Goal: Book appointment/travel/reservation

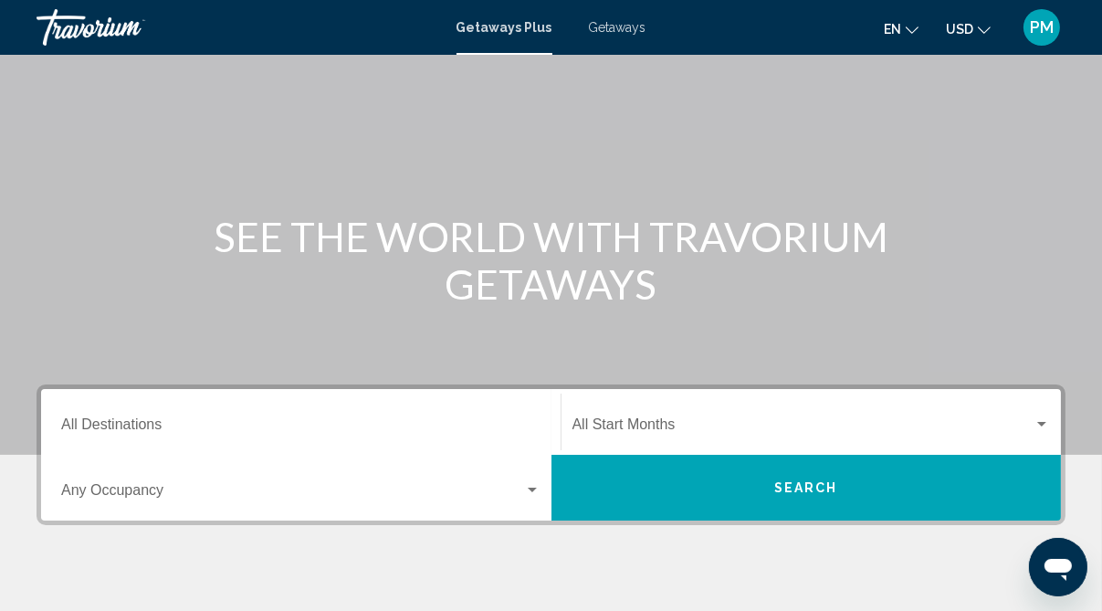
scroll to position [167, 0]
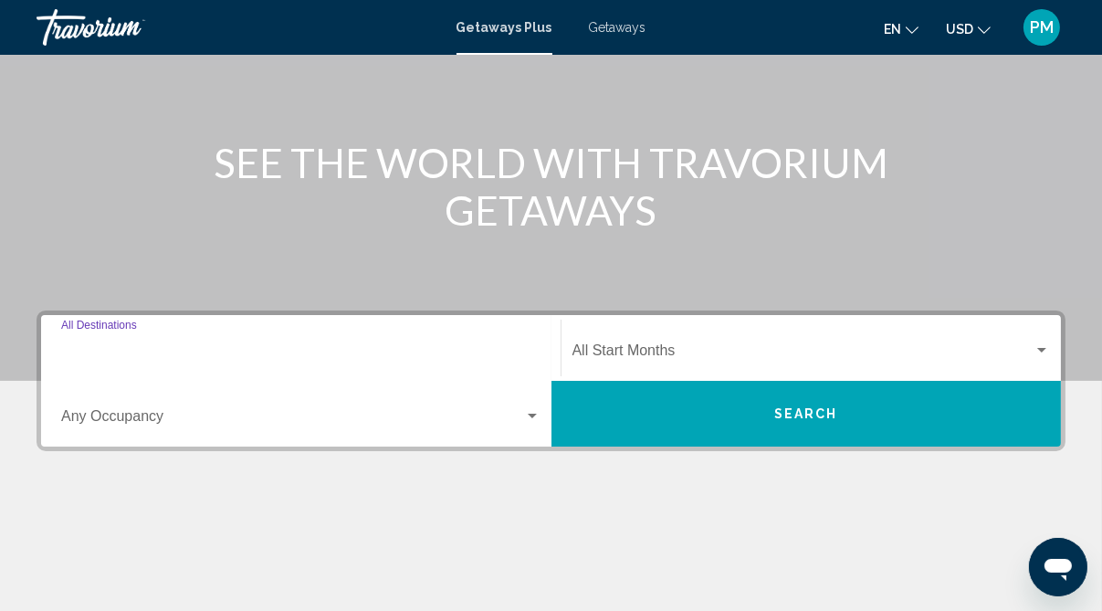
click at [145, 348] on input "Destination All Destinations" at bounding box center [300, 354] width 479 height 16
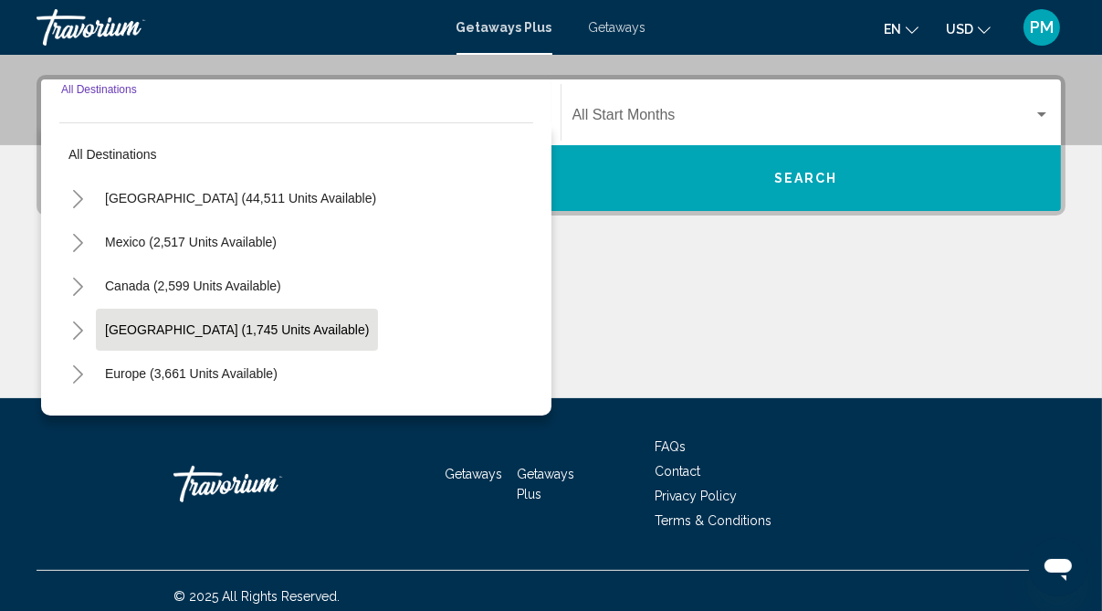
scroll to position [413, 0]
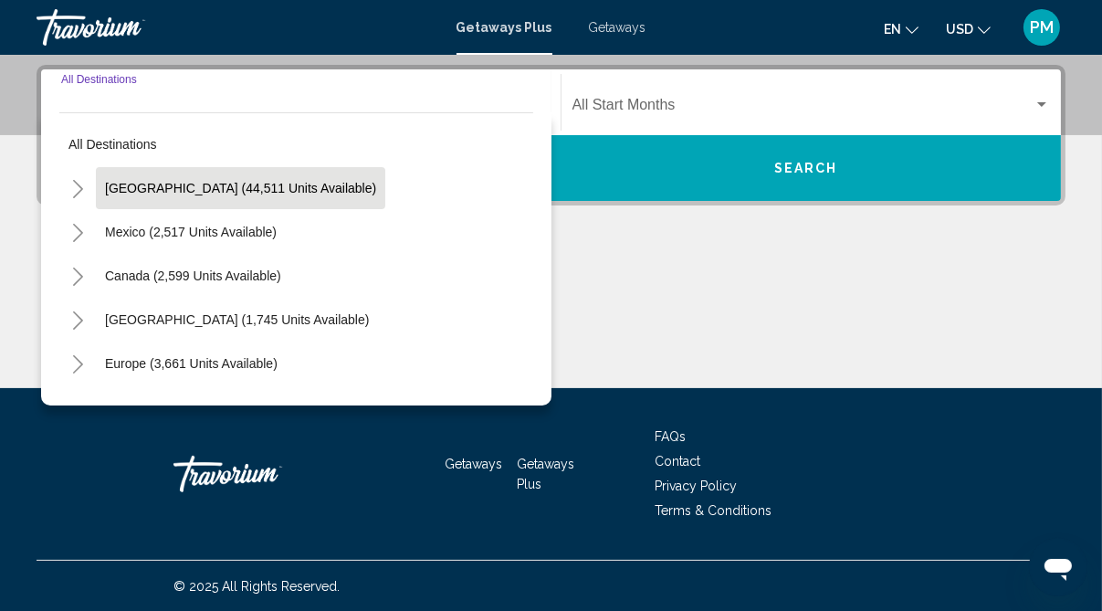
click at [186, 188] on span "[GEOGRAPHIC_DATA] (44,511 units available)" at bounding box center [240, 188] width 271 height 15
type input "**********"
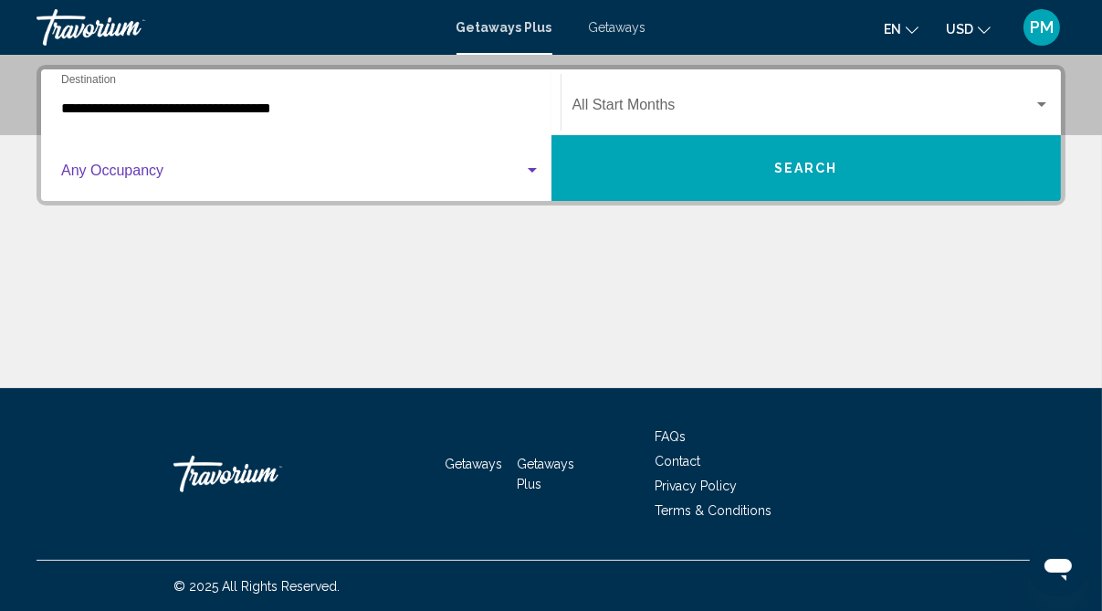
click at [536, 170] on div "Search widget" at bounding box center [532, 170] width 9 height 5
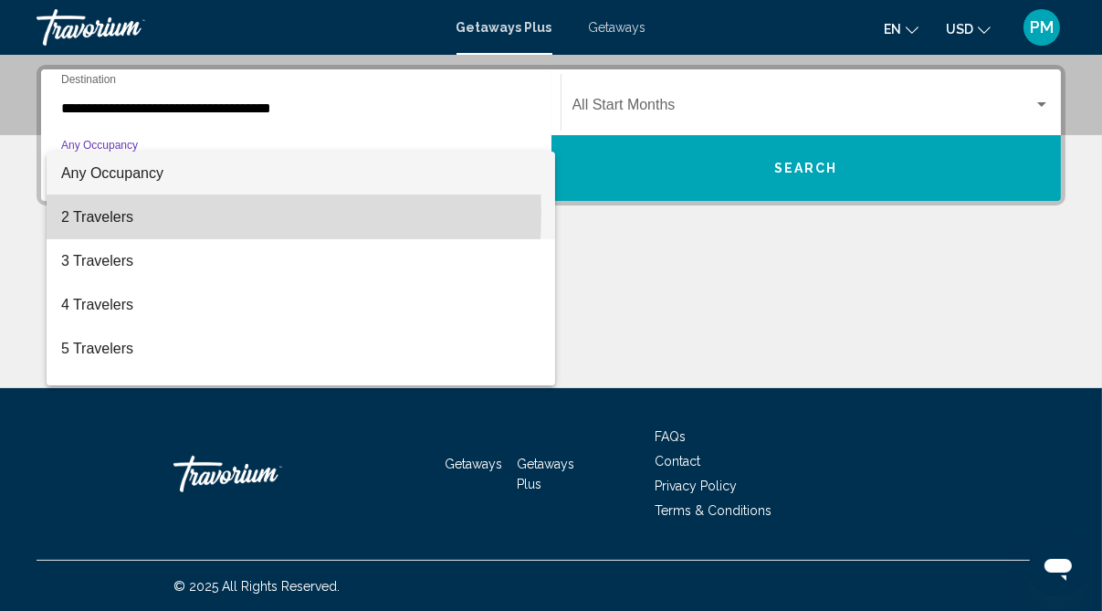
click at [121, 213] on span "2 Travelers" at bounding box center [300, 217] width 479 height 44
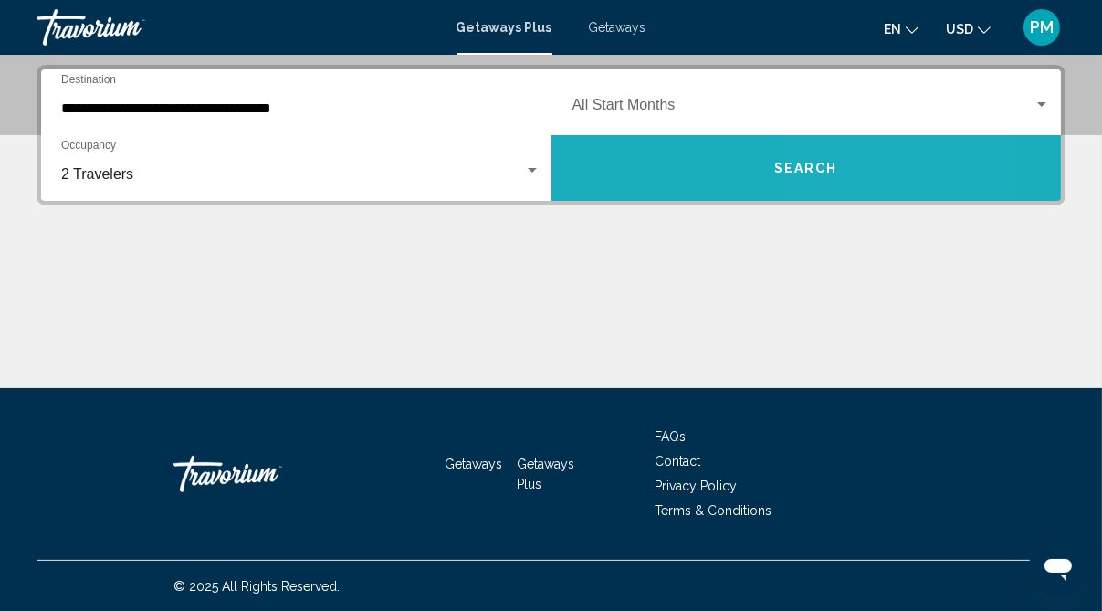
click at [823, 165] on span "Search" at bounding box center [806, 169] width 64 height 15
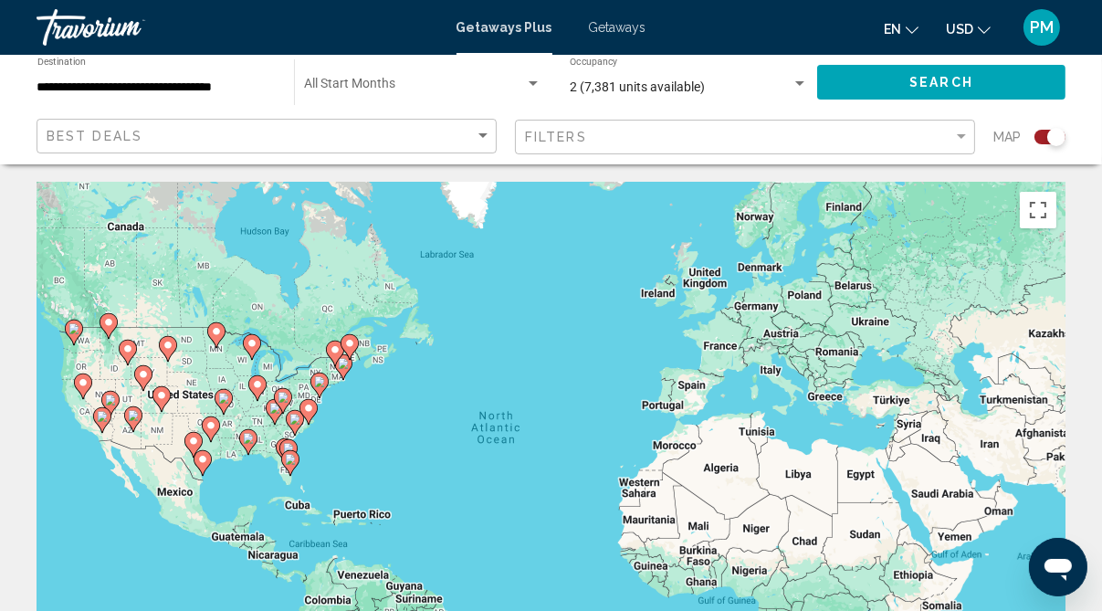
click at [132, 410] on image "Main content" at bounding box center [133, 415] width 11 height 11
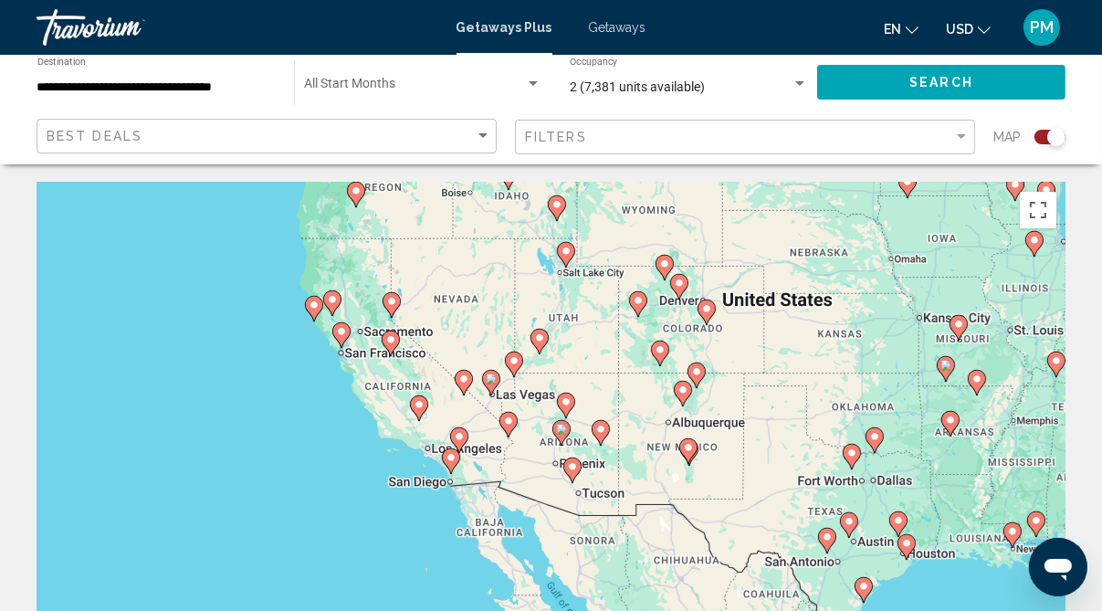
click at [487, 381] on image "Main content" at bounding box center [491, 378] width 11 height 11
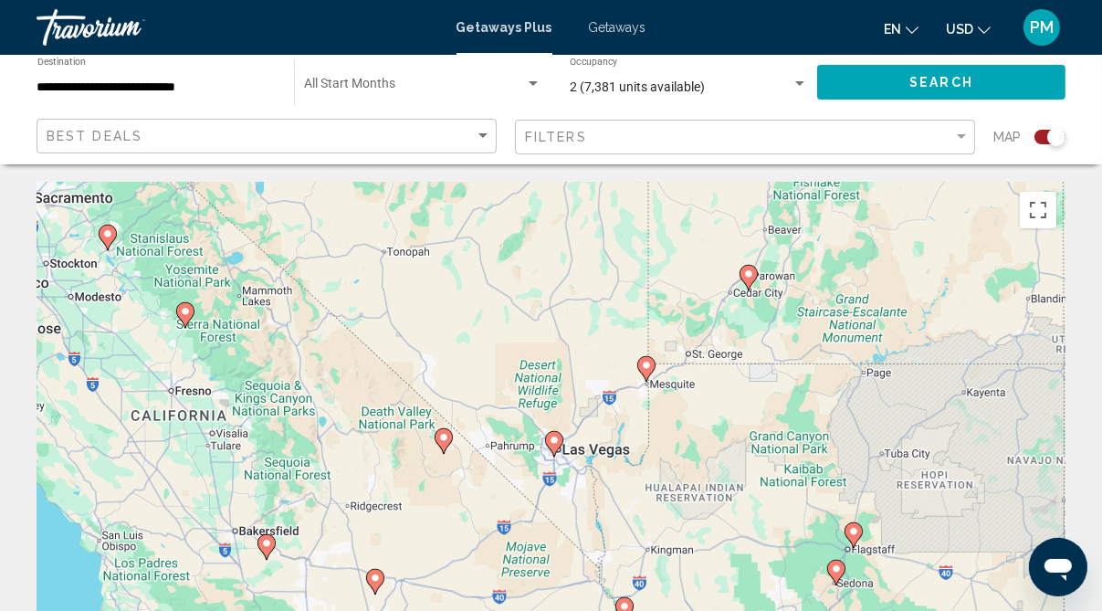
click at [556, 440] on image "Main content" at bounding box center [554, 440] width 11 height 11
type input "**********"
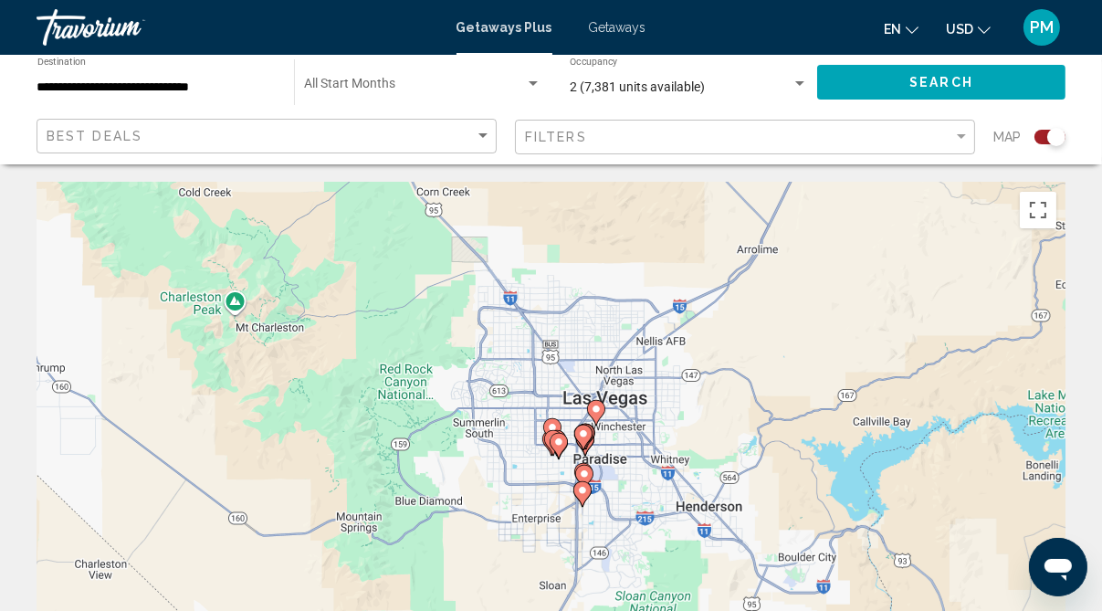
click at [582, 435] on image "Main content" at bounding box center [583, 433] width 11 height 11
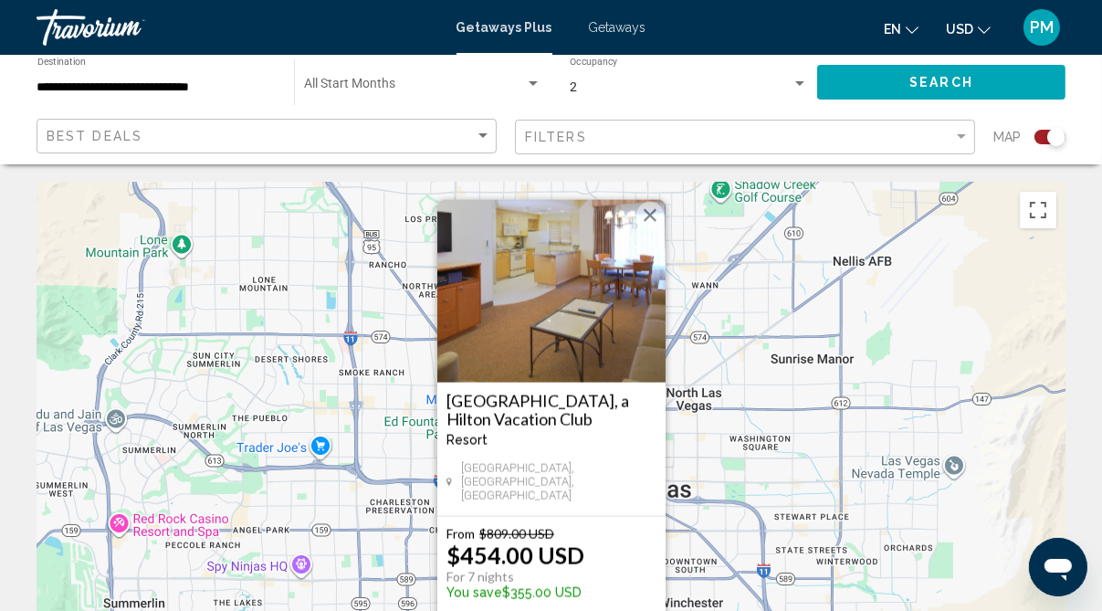
click at [529, 81] on div "Search widget" at bounding box center [533, 83] width 9 height 5
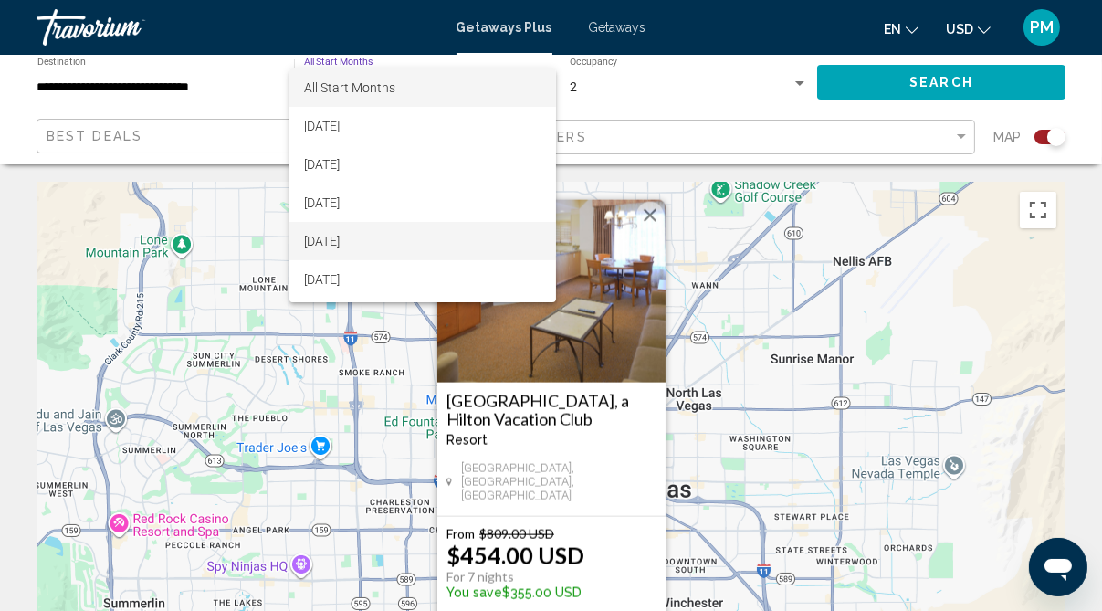
click at [332, 237] on span "[DATE]" at bounding box center [422, 241] width 237 height 38
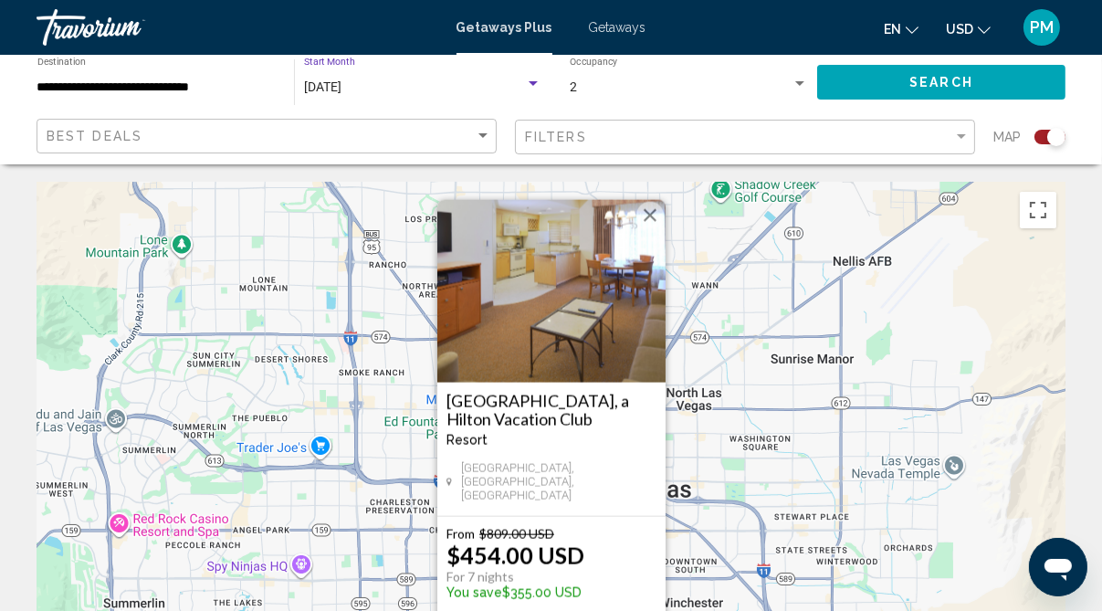
click at [936, 81] on span "Search" at bounding box center [941, 83] width 64 height 15
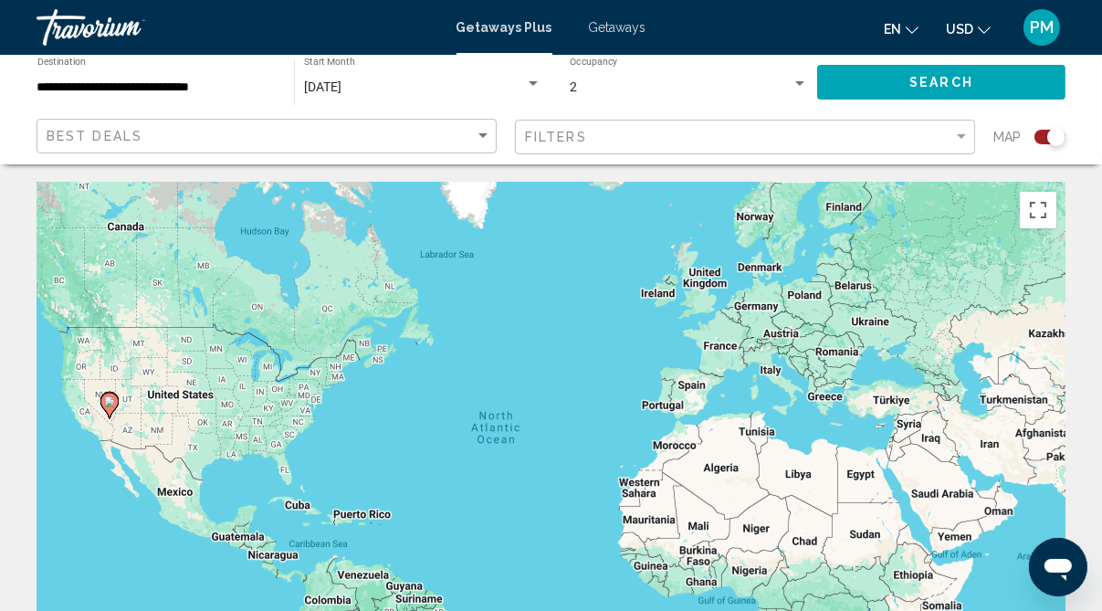
click at [110, 405] on image "Main content" at bounding box center [109, 401] width 11 height 11
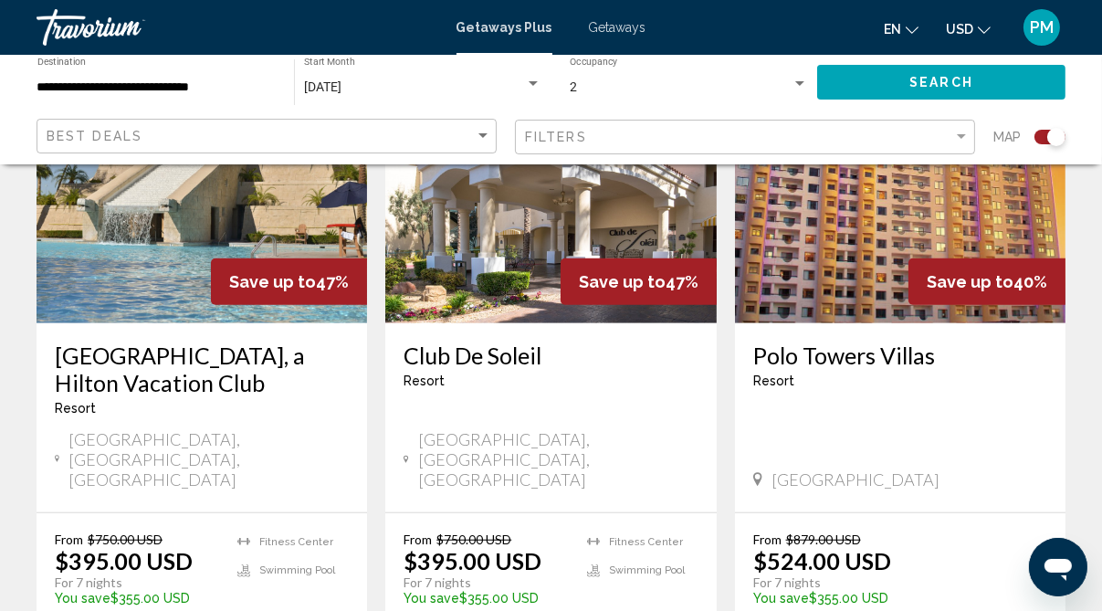
scroll to position [1491, 0]
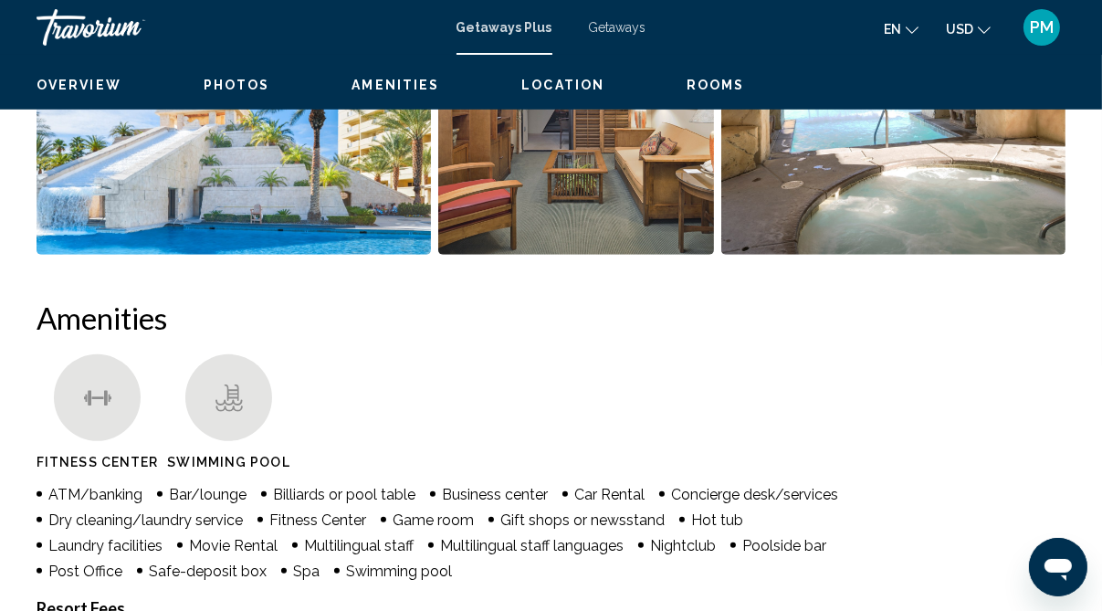
scroll to position [183, 0]
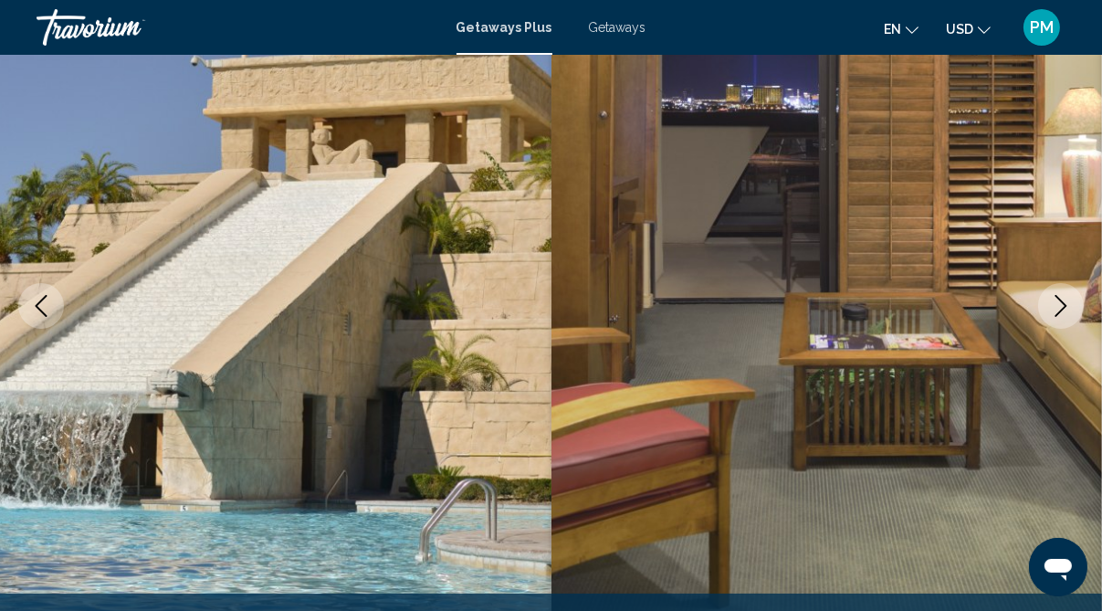
click at [1059, 302] on icon "Next image" at bounding box center [1061, 306] width 22 height 22
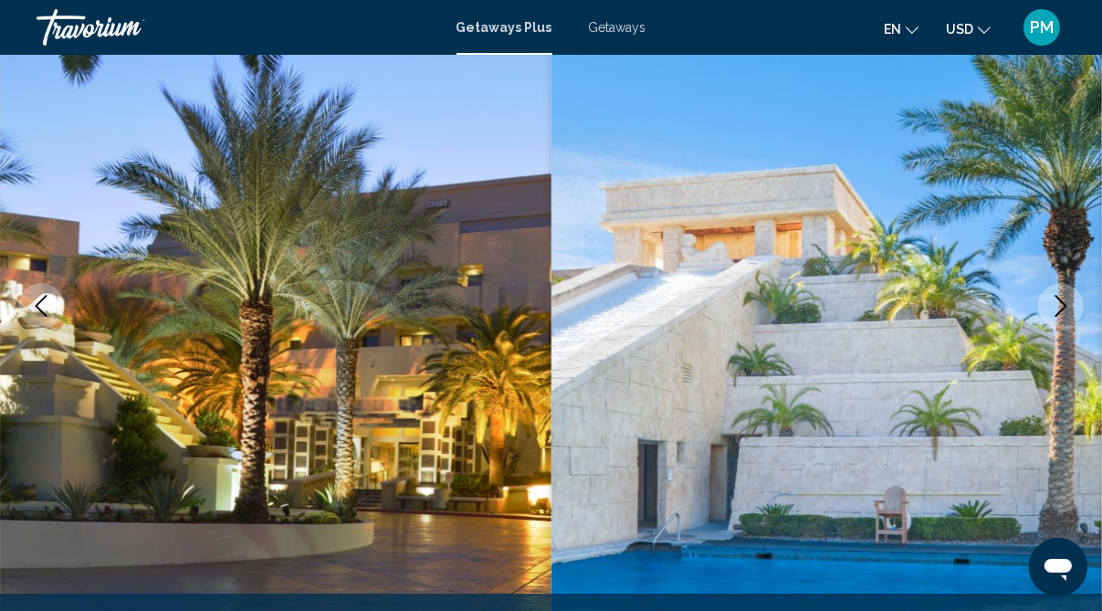
click at [1059, 302] on icon "Next image" at bounding box center [1061, 306] width 22 height 22
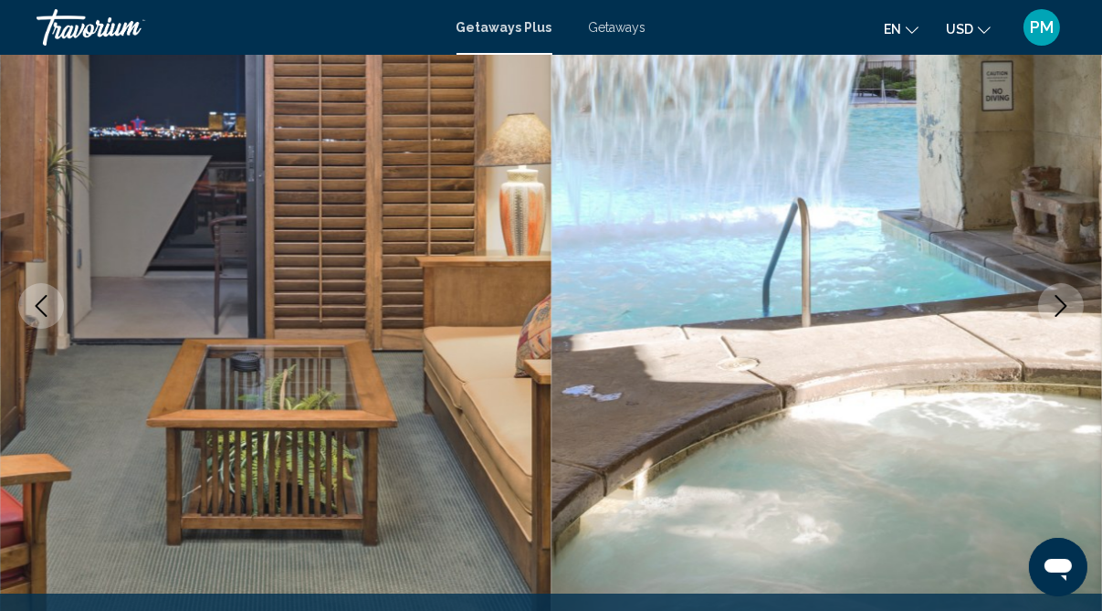
click at [1059, 302] on icon "Next image" at bounding box center [1061, 306] width 22 height 22
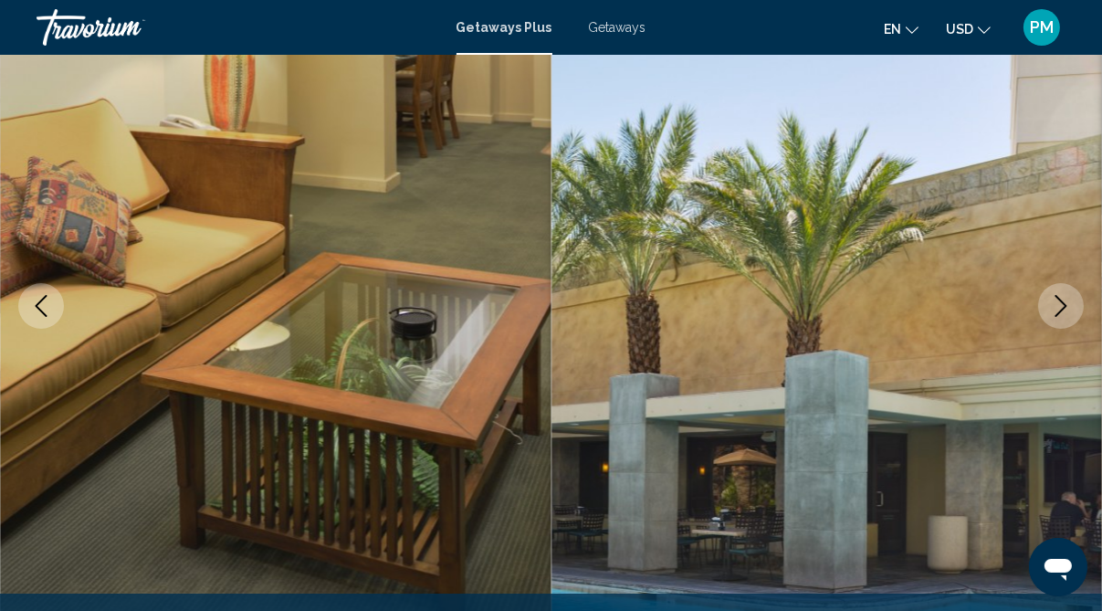
click at [1059, 302] on icon "Next image" at bounding box center [1061, 306] width 22 height 22
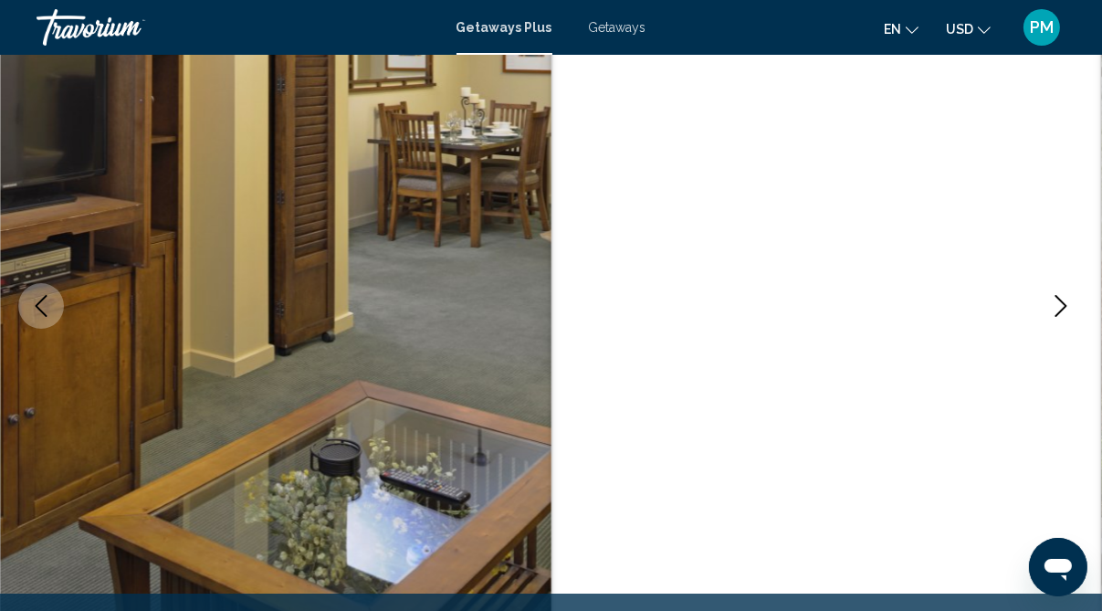
click at [1059, 302] on icon "Next image" at bounding box center [1061, 306] width 22 height 22
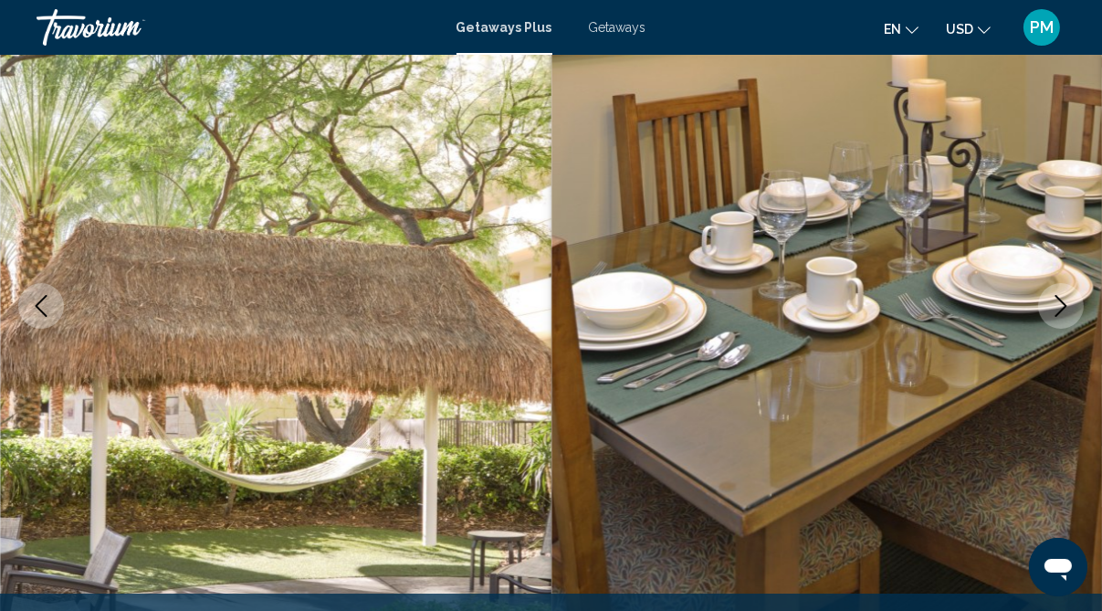
click at [1059, 302] on icon "Next image" at bounding box center [1061, 306] width 22 height 22
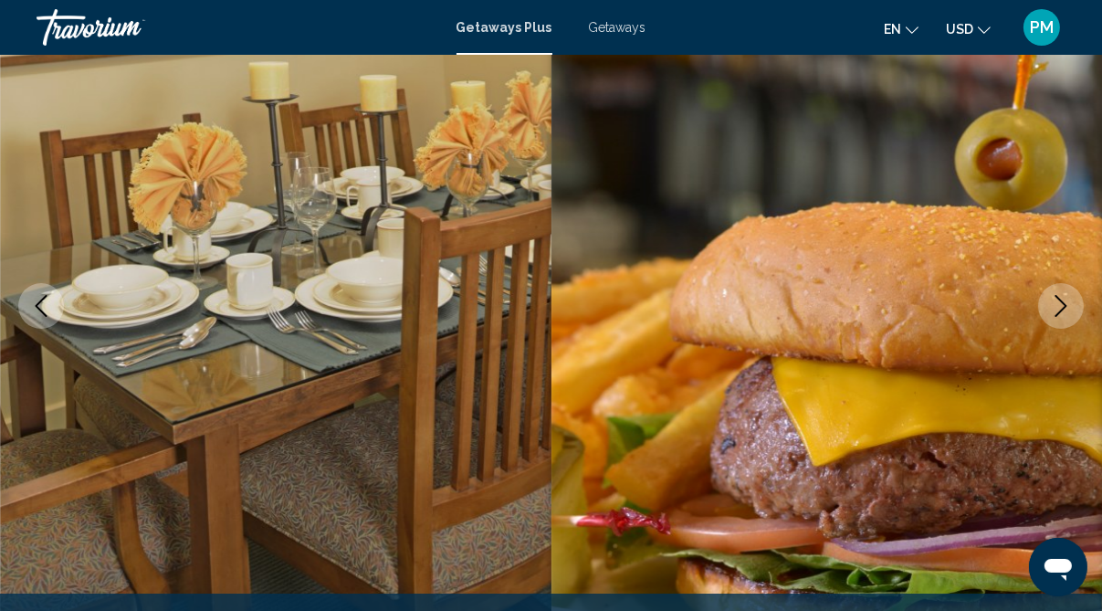
click at [1059, 302] on icon "Next image" at bounding box center [1061, 306] width 22 height 22
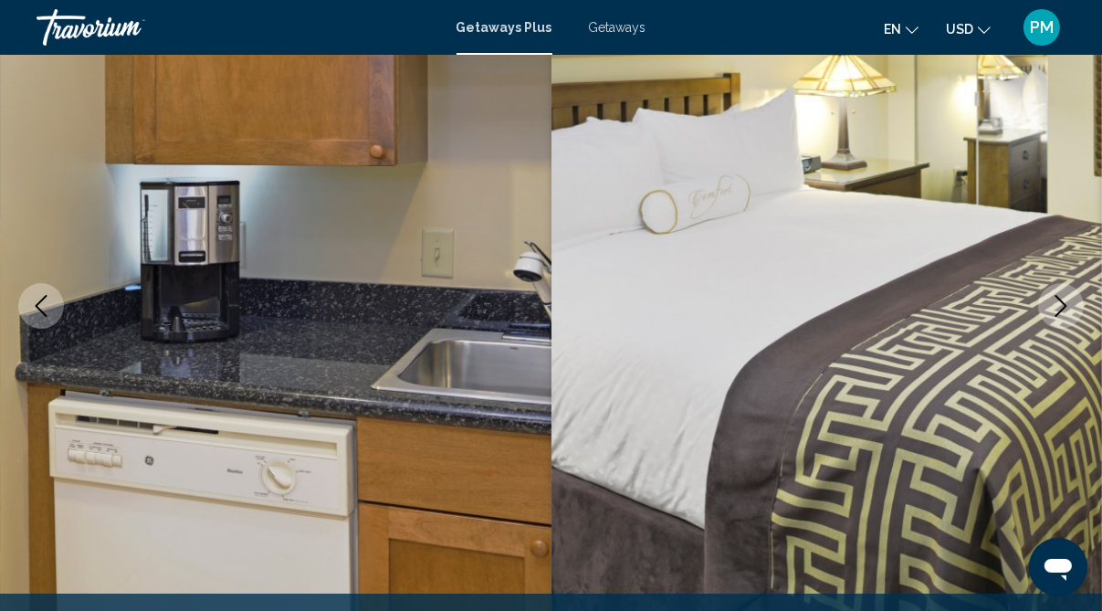
click at [1059, 302] on icon "Next image" at bounding box center [1061, 306] width 22 height 22
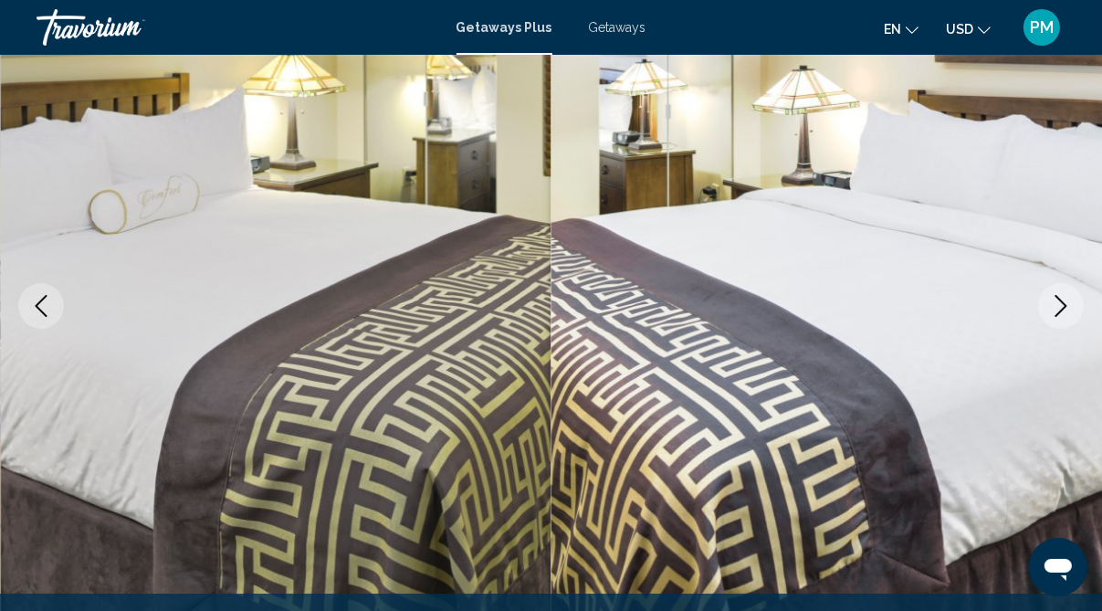
click at [1059, 302] on icon "Next image" at bounding box center [1061, 306] width 22 height 22
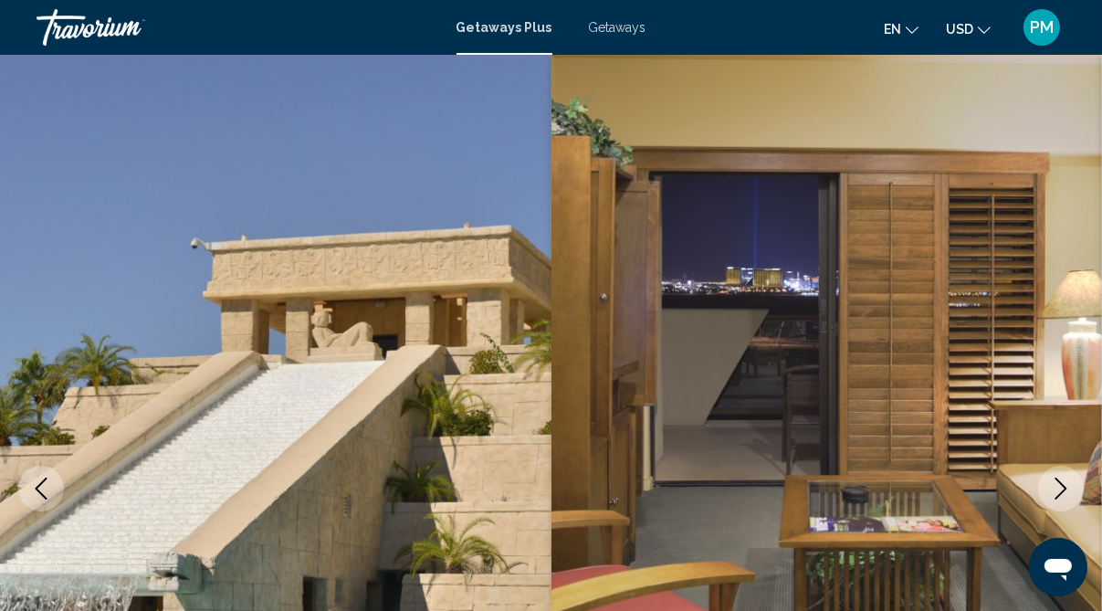
click at [601, 309] on img "Main content" at bounding box center [826, 488] width 551 height 867
click at [192, 359] on img "Main content" at bounding box center [275, 488] width 551 height 867
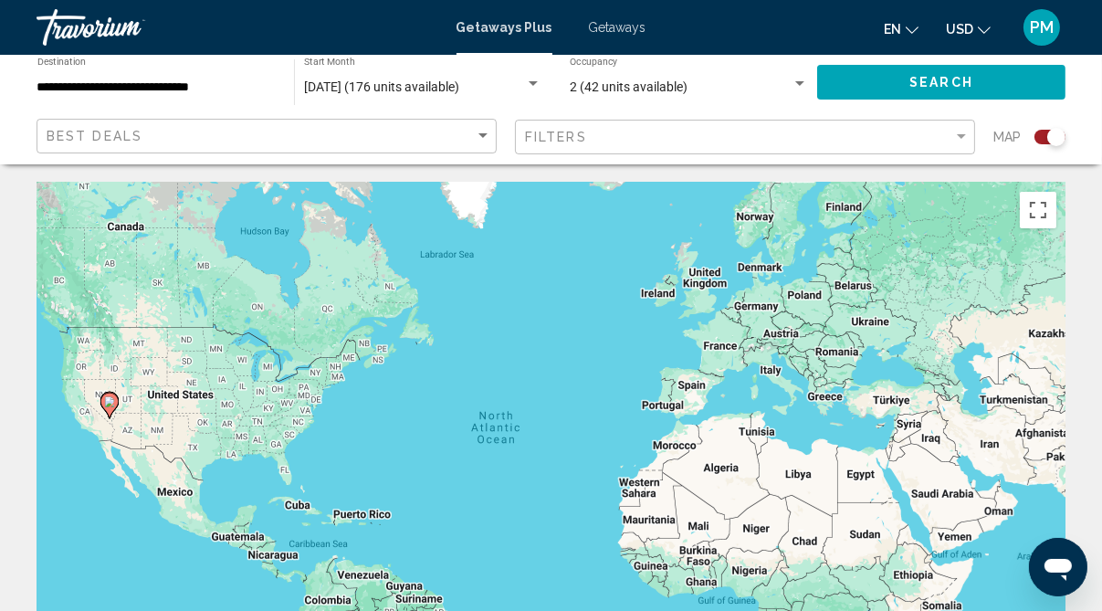
click at [108, 408] on icon "Main content" at bounding box center [108, 405] width 16 height 24
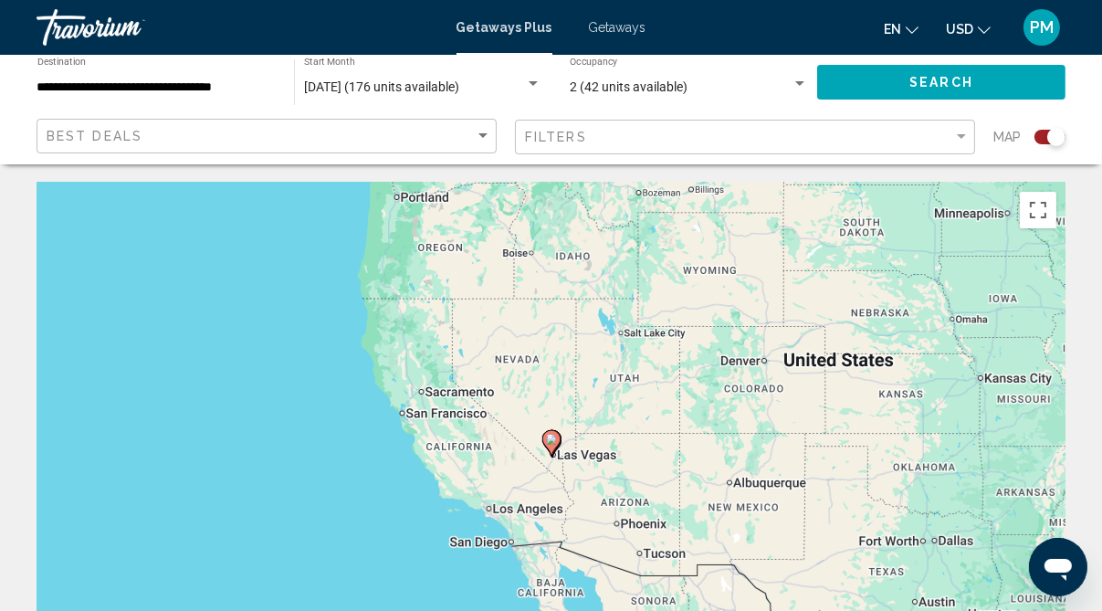
click at [554, 446] on icon "Main content" at bounding box center [550, 443] width 16 height 24
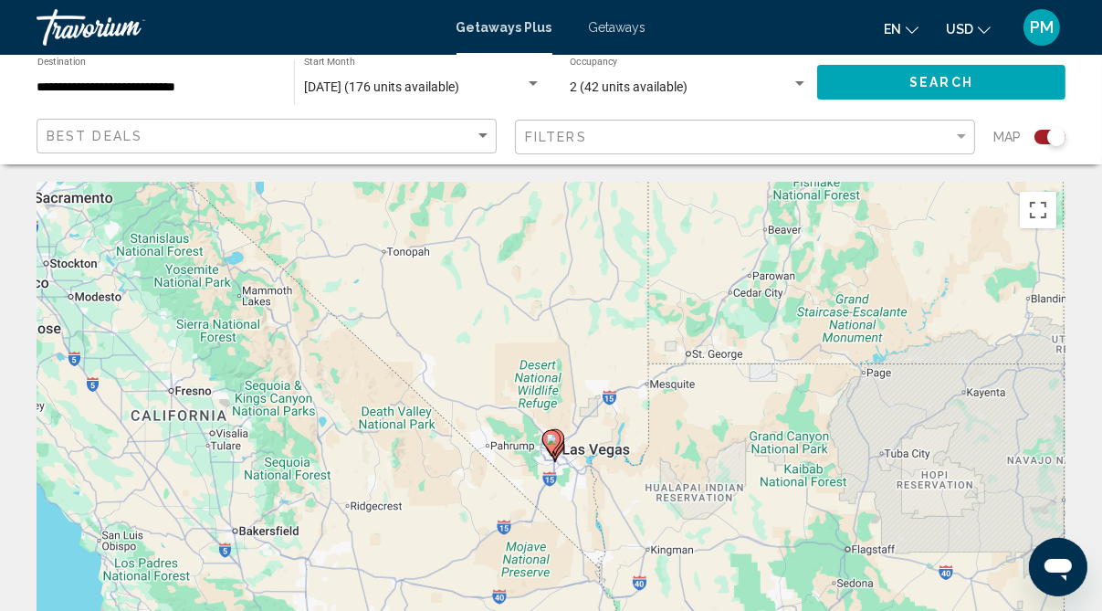
click at [554, 446] on icon "Main content" at bounding box center [550, 443] width 16 height 24
type input "**********"
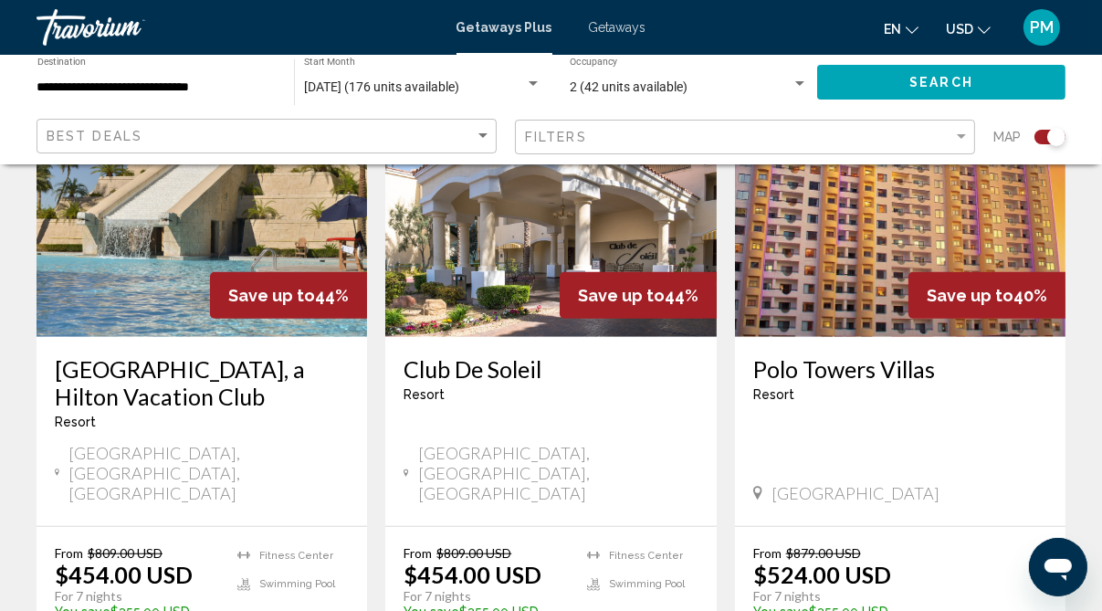
scroll to position [1533, 0]
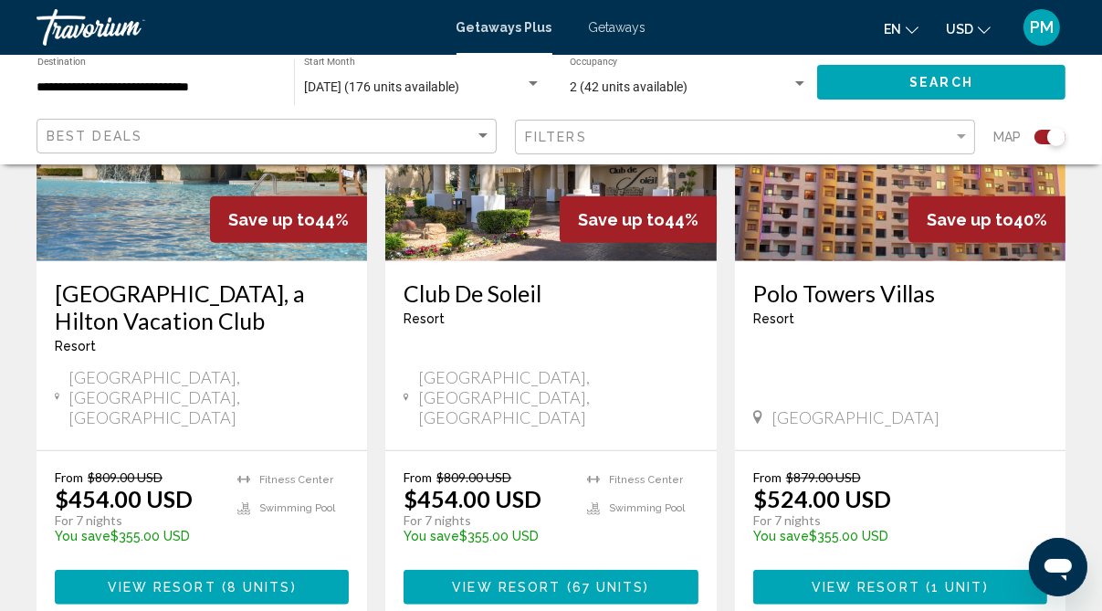
click at [538, 581] on span "View Resort" at bounding box center [506, 588] width 109 height 15
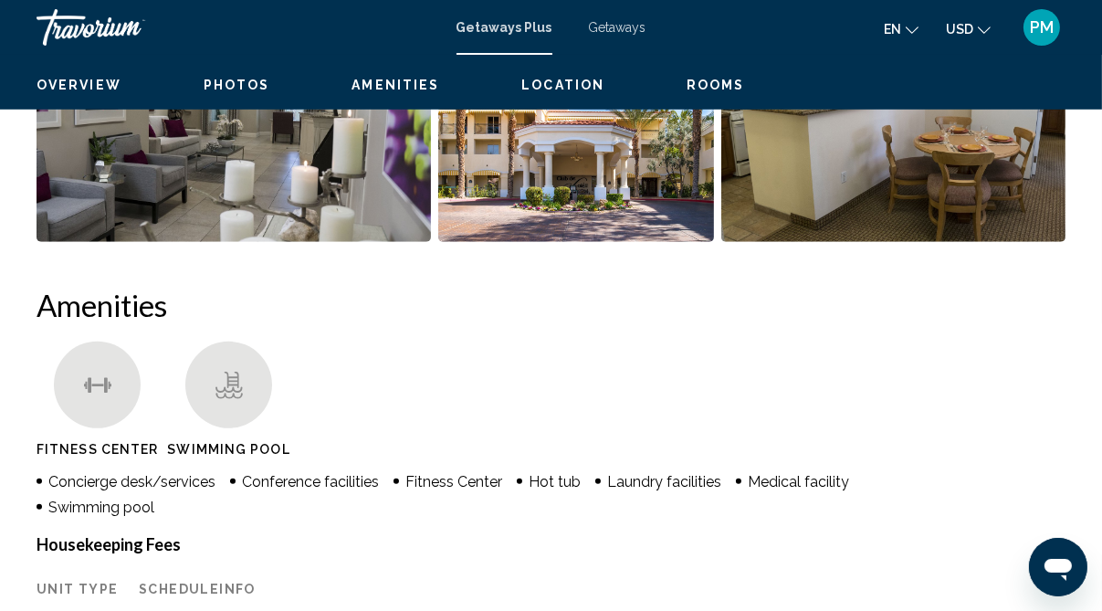
scroll to position [183, 0]
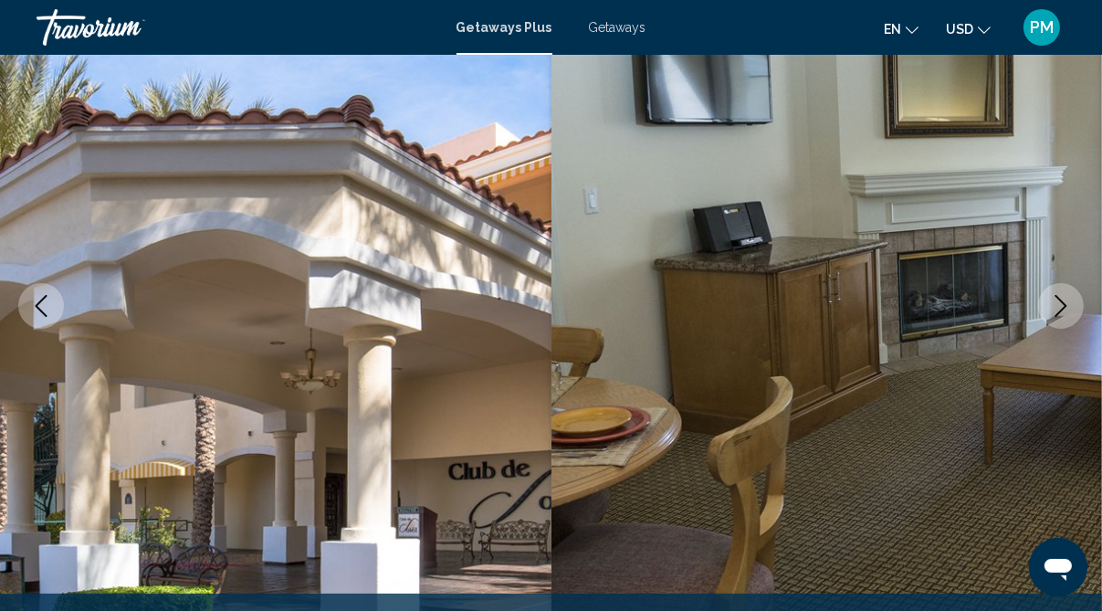
click at [1053, 296] on icon "Next image" at bounding box center [1061, 306] width 22 height 22
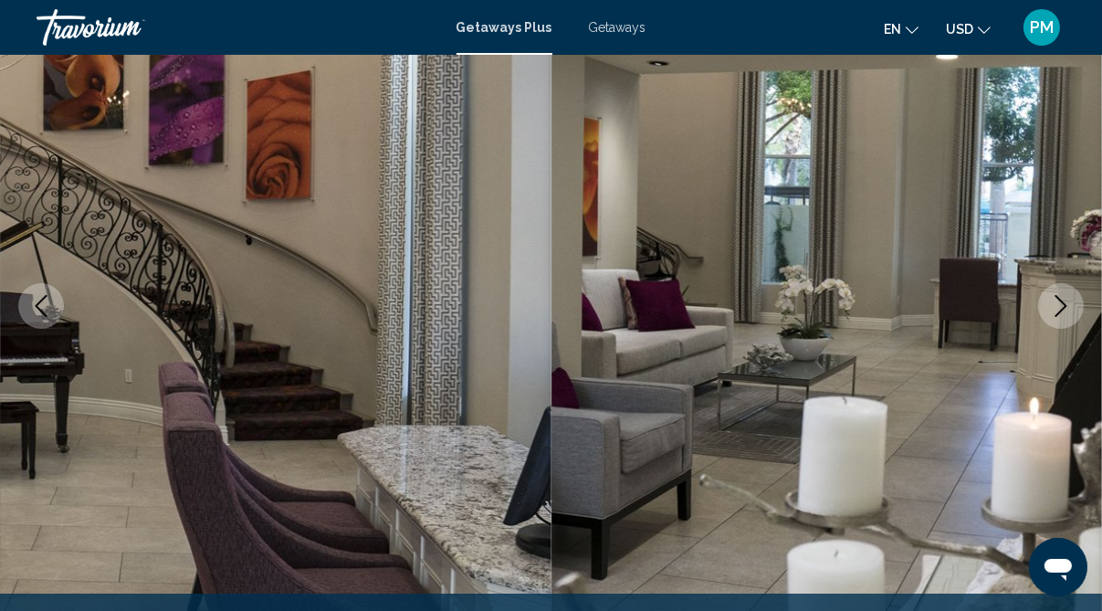
click at [1053, 296] on icon "Next image" at bounding box center [1061, 306] width 22 height 22
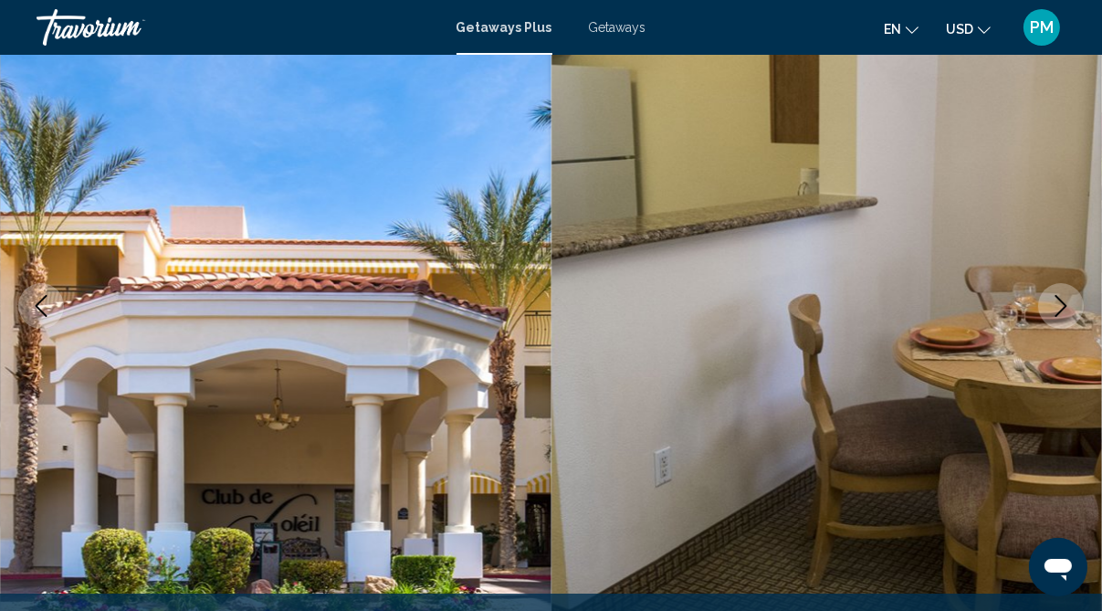
click at [1053, 296] on icon "Next image" at bounding box center [1061, 306] width 22 height 22
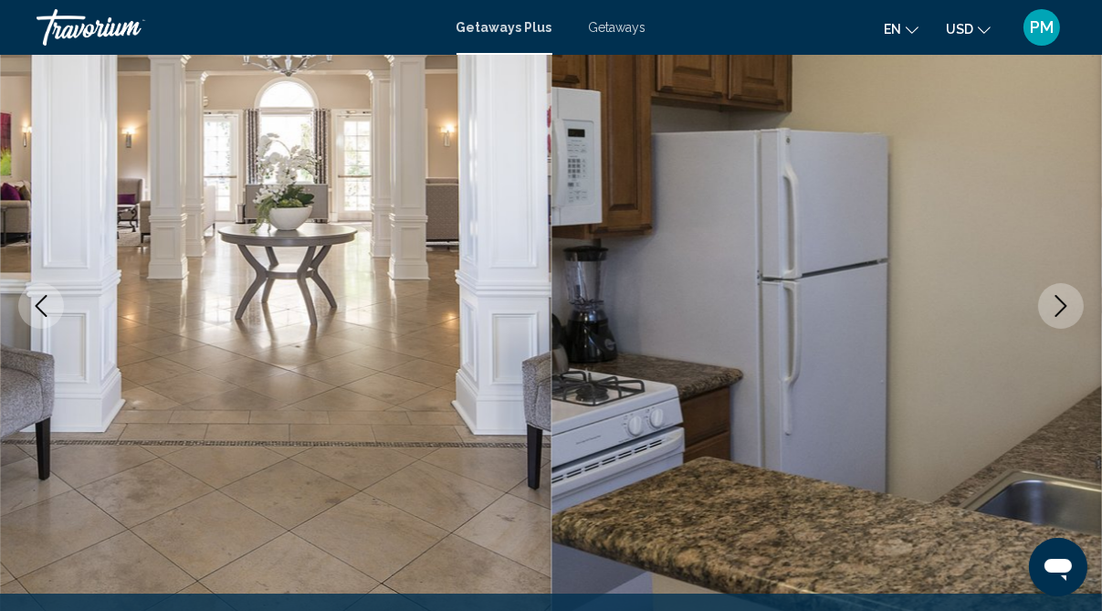
click at [1053, 296] on icon "Next image" at bounding box center [1061, 306] width 22 height 22
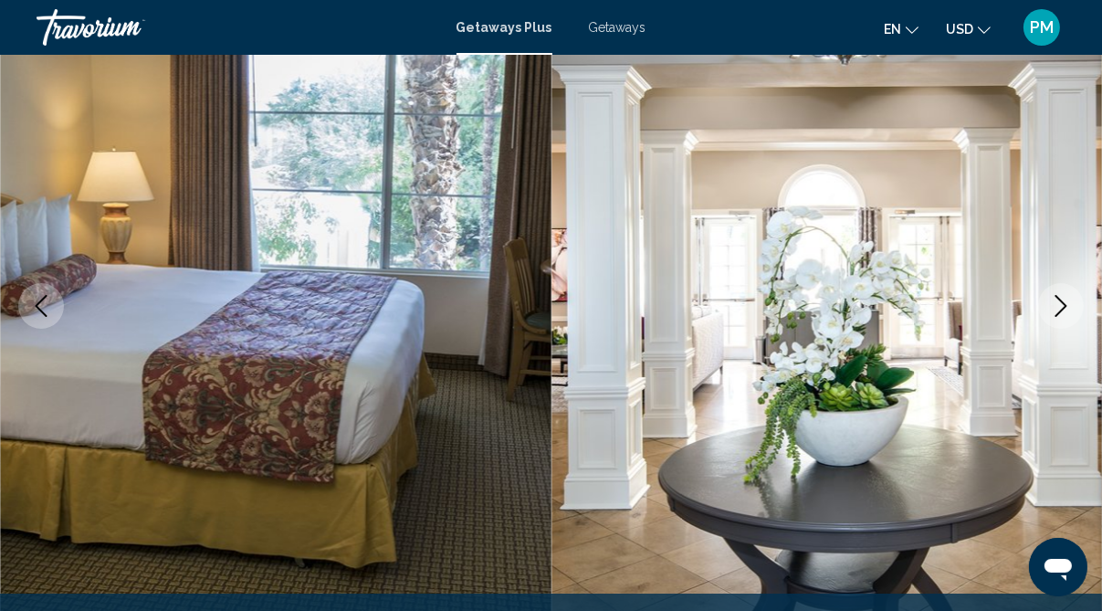
click at [1053, 296] on icon "Next image" at bounding box center [1061, 306] width 22 height 22
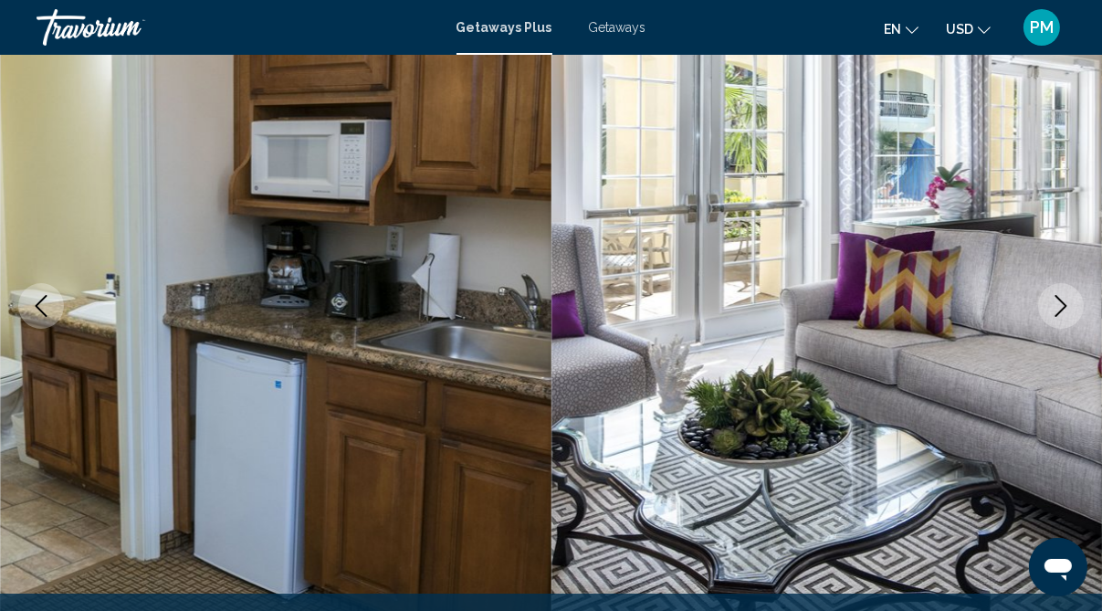
click at [1053, 296] on icon "Next image" at bounding box center [1061, 306] width 22 height 22
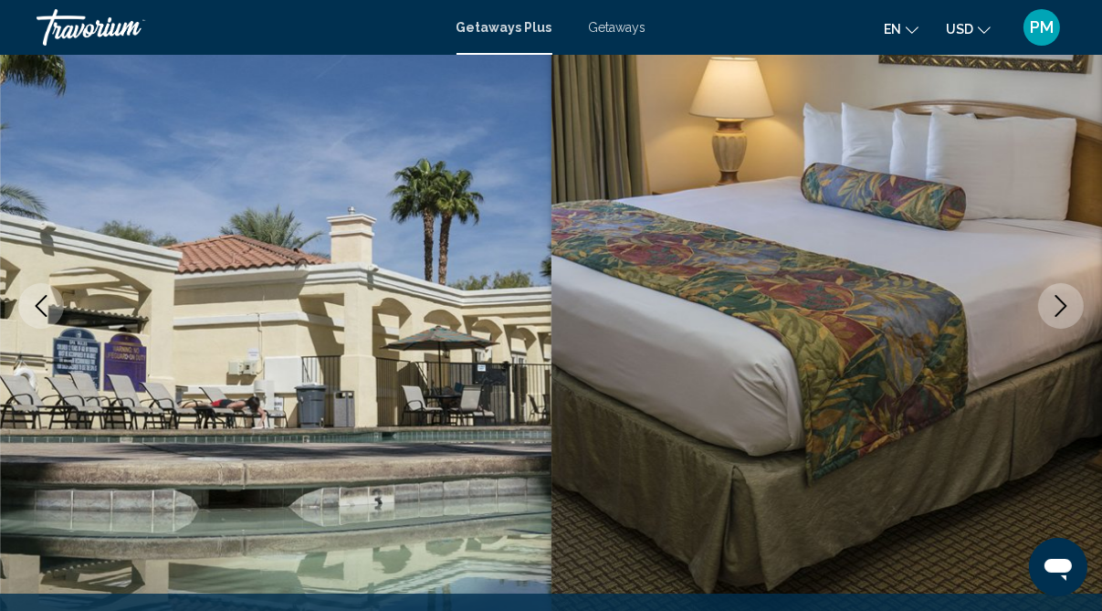
click at [1053, 296] on icon "Next image" at bounding box center [1061, 306] width 22 height 22
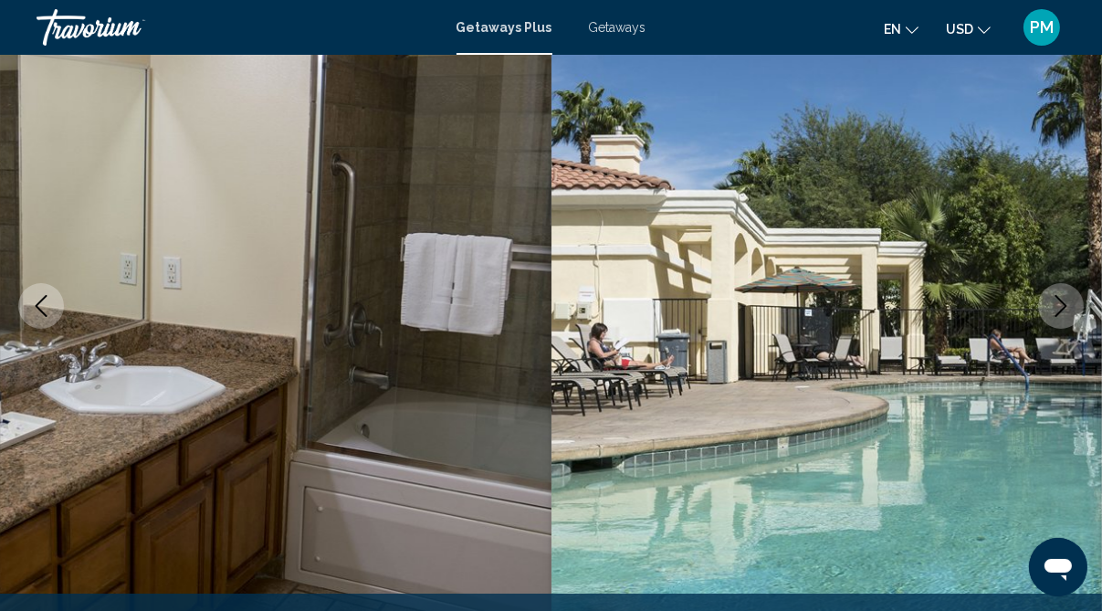
click at [1053, 296] on icon "Next image" at bounding box center [1061, 306] width 22 height 22
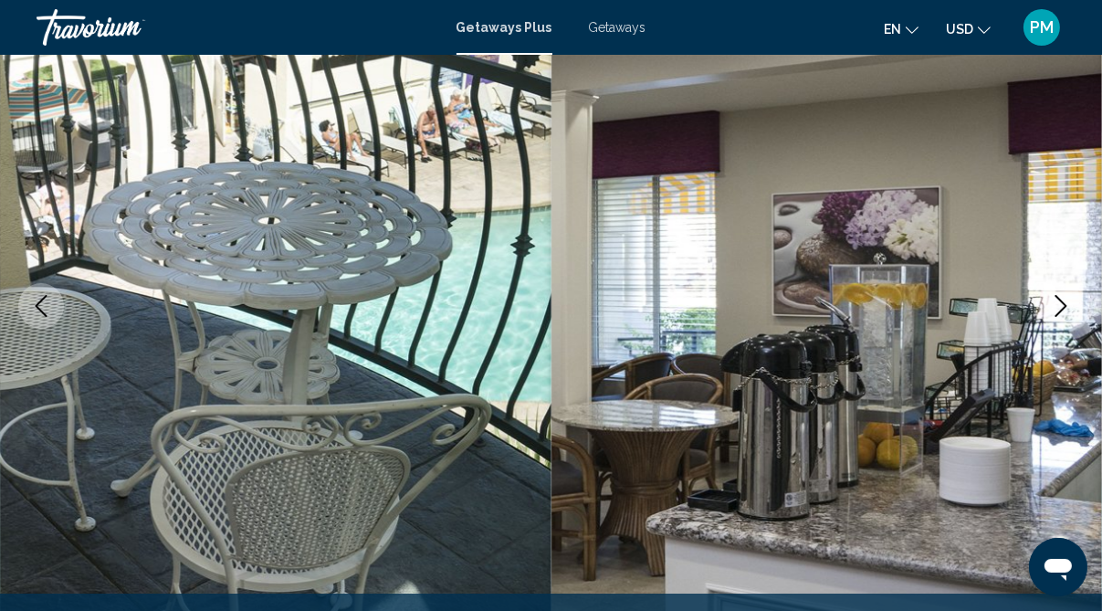
click at [1053, 296] on icon "Next image" at bounding box center [1061, 306] width 22 height 22
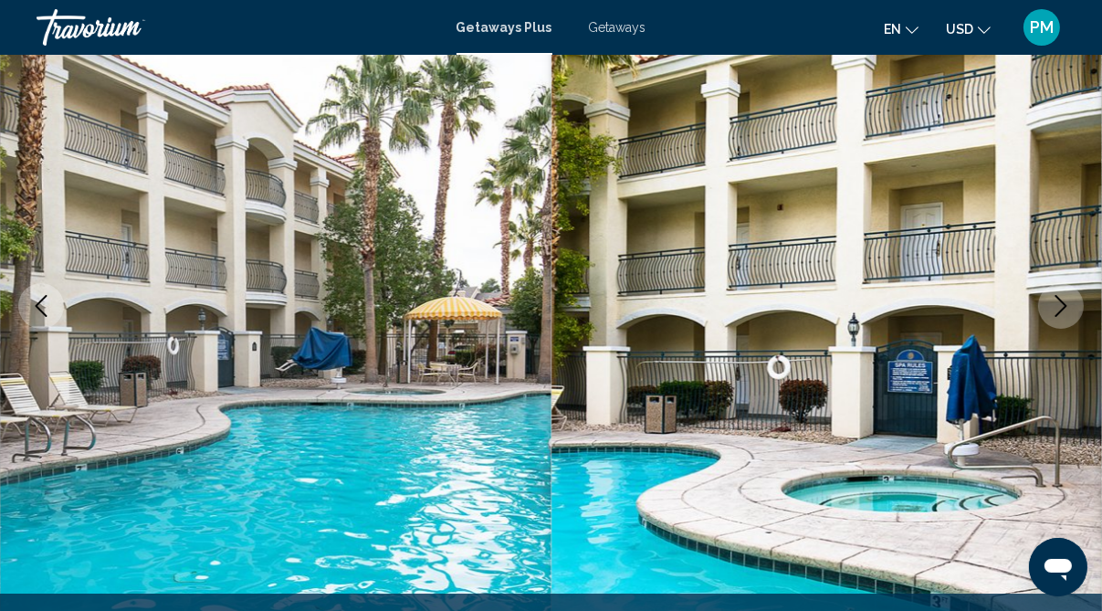
click at [1053, 296] on icon "Next image" at bounding box center [1061, 306] width 22 height 22
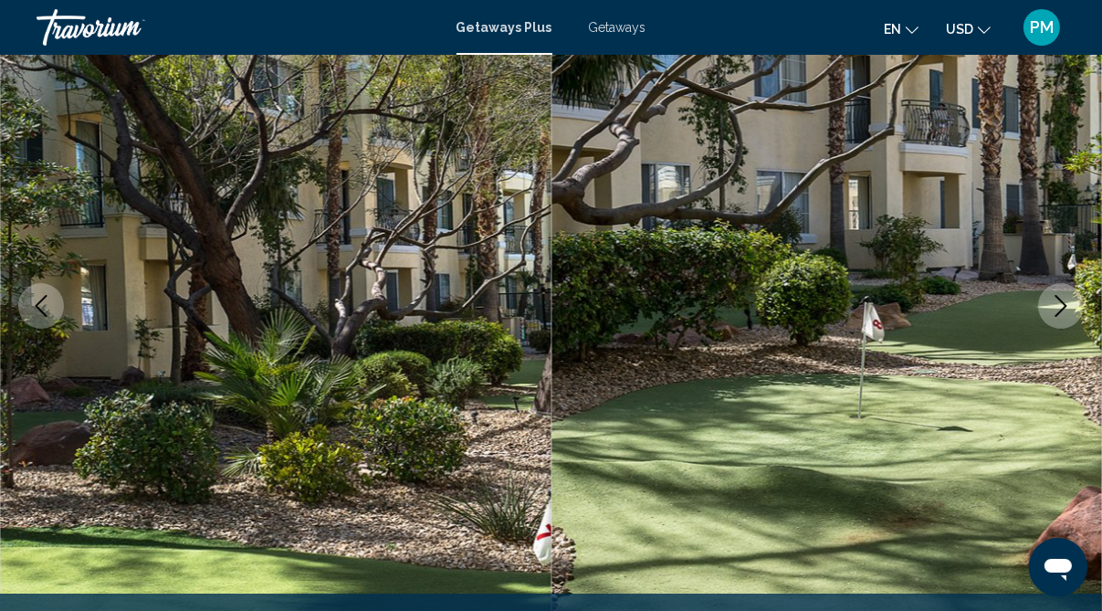
click at [1053, 296] on icon "Next image" at bounding box center [1061, 306] width 22 height 22
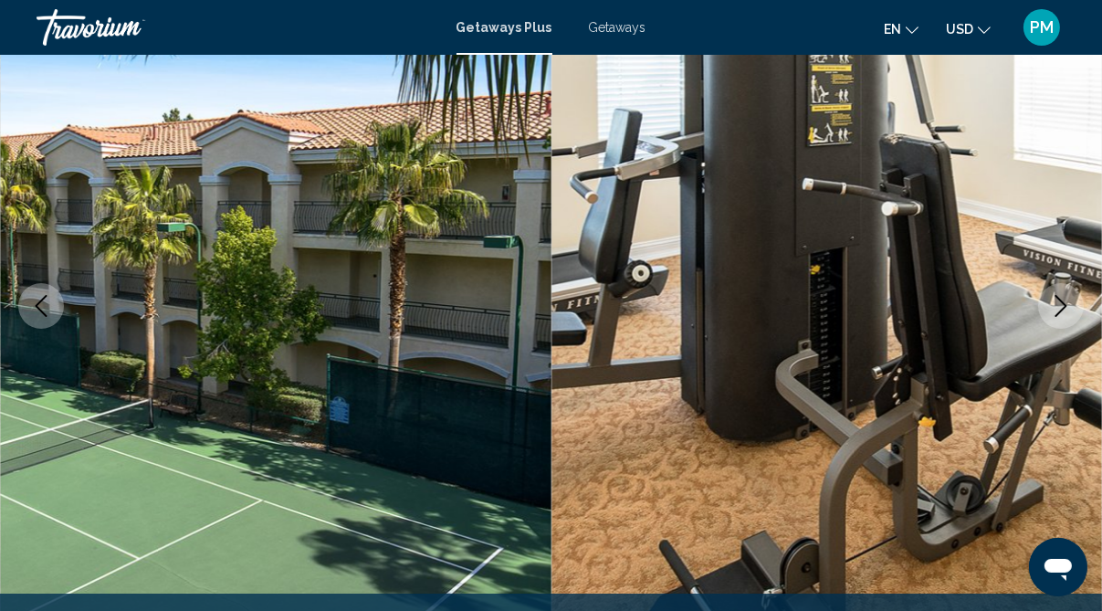
click at [1063, 301] on icon "Next image" at bounding box center [1061, 306] width 12 height 22
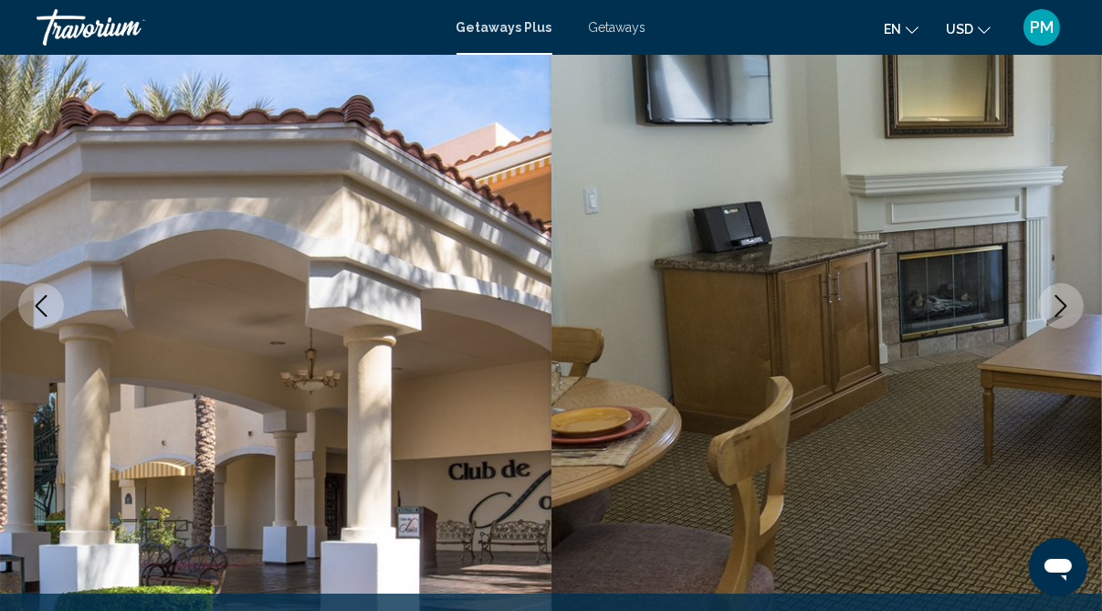
click at [1063, 301] on icon "Next image" at bounding box center [1061, 306] width 12 height 22
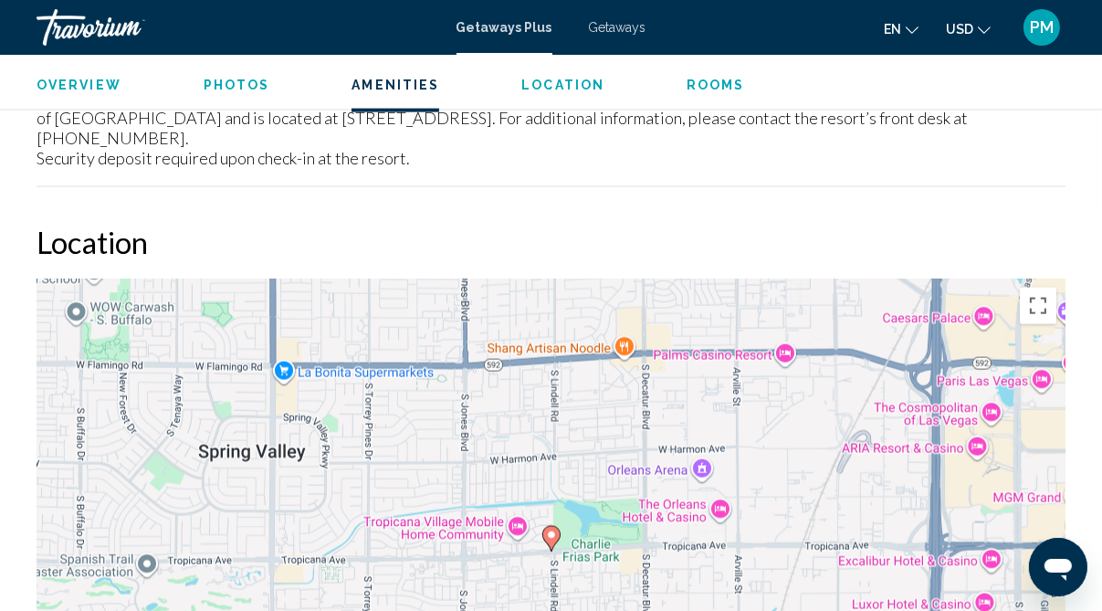
scroll to position [2961, 0]
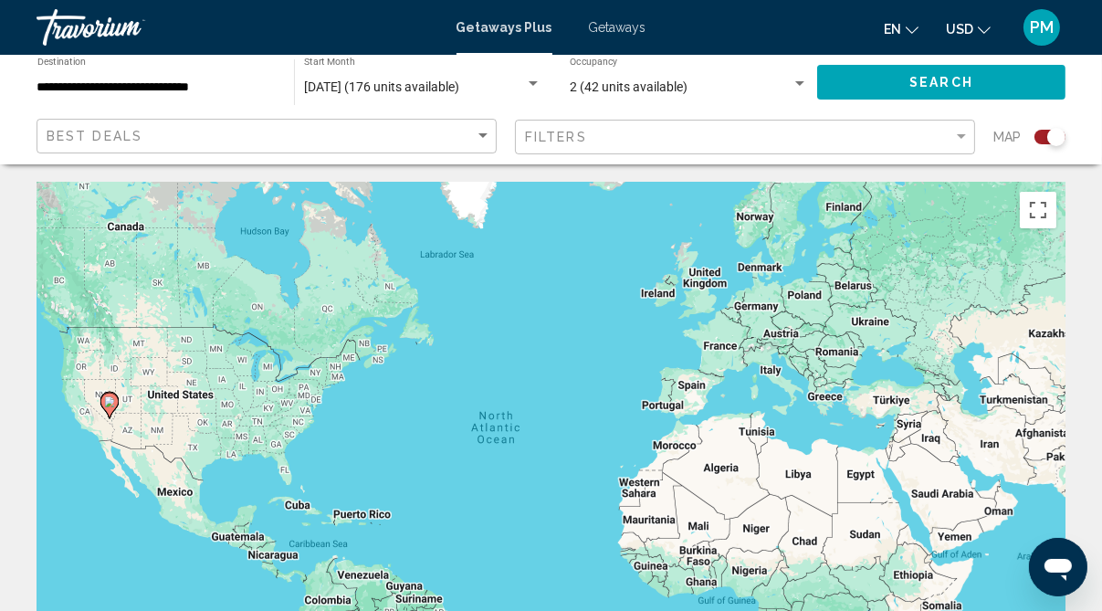
click at [109, 407] on icon "Main content" at bounding box center [108, 405] width 16 height 24
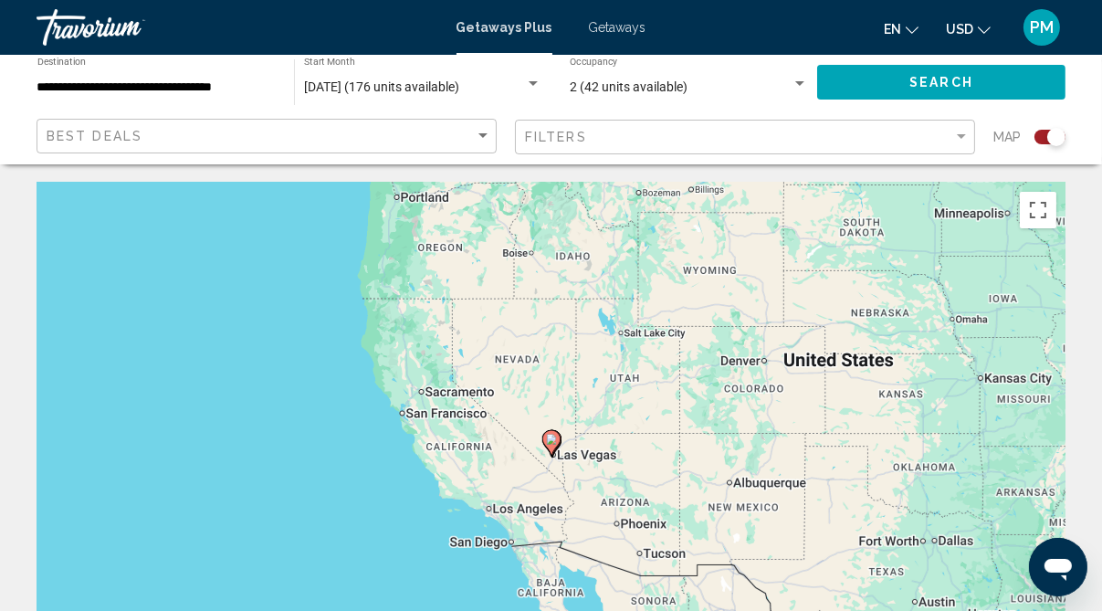
click at [557, 438] on icon "Main content" at bounding box center [550, 443] width 16 height 24
type input "**********"
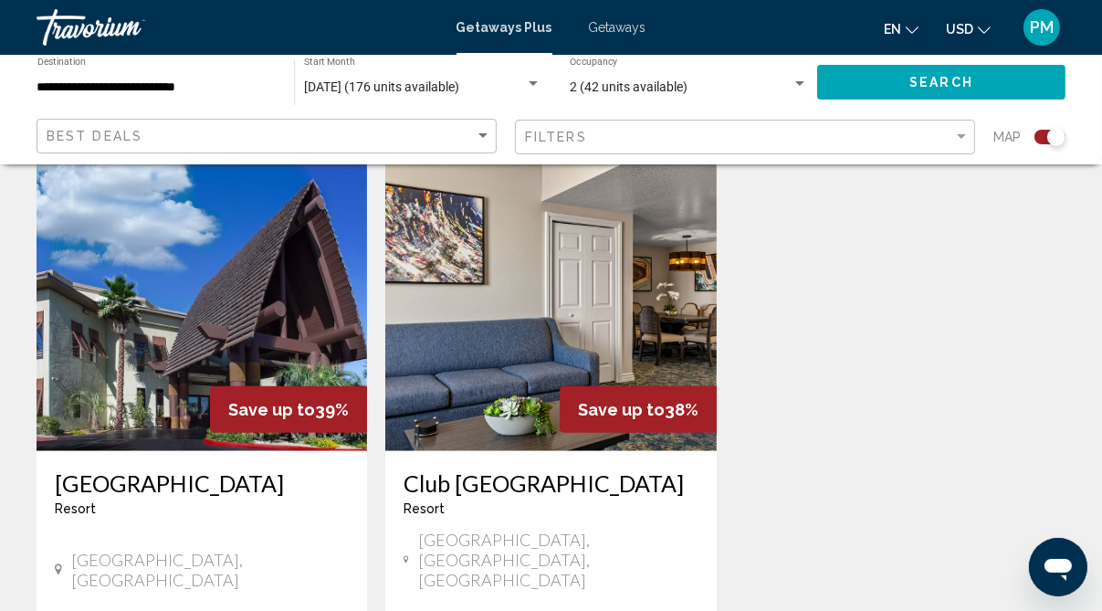
scroll to position [2005, 0]
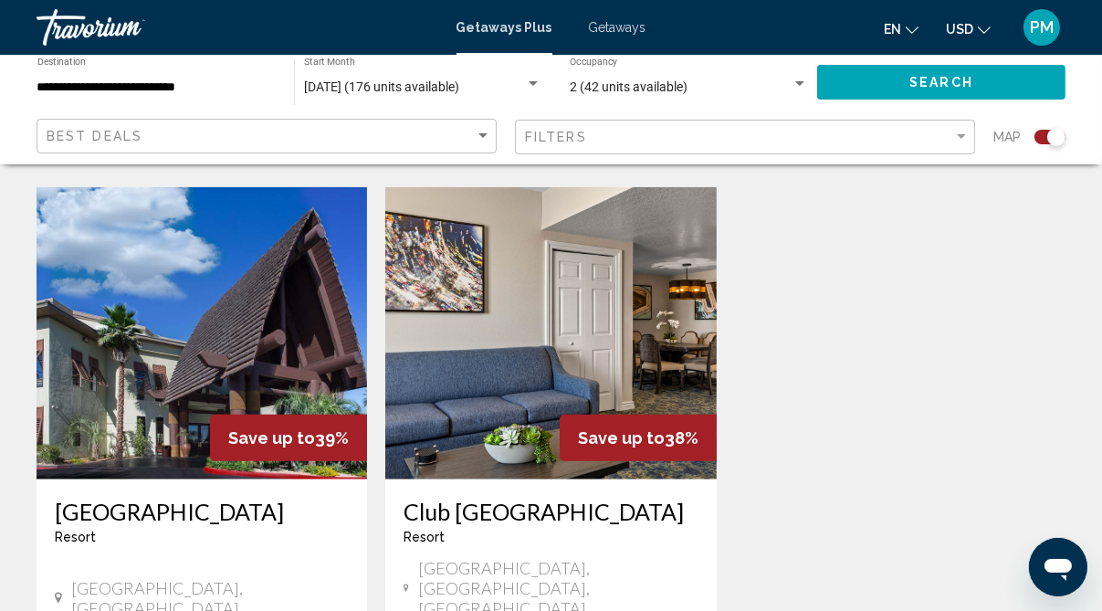
click at [513, 272] on img "Main content" at bounding box center [550, 333] width 330 height 292
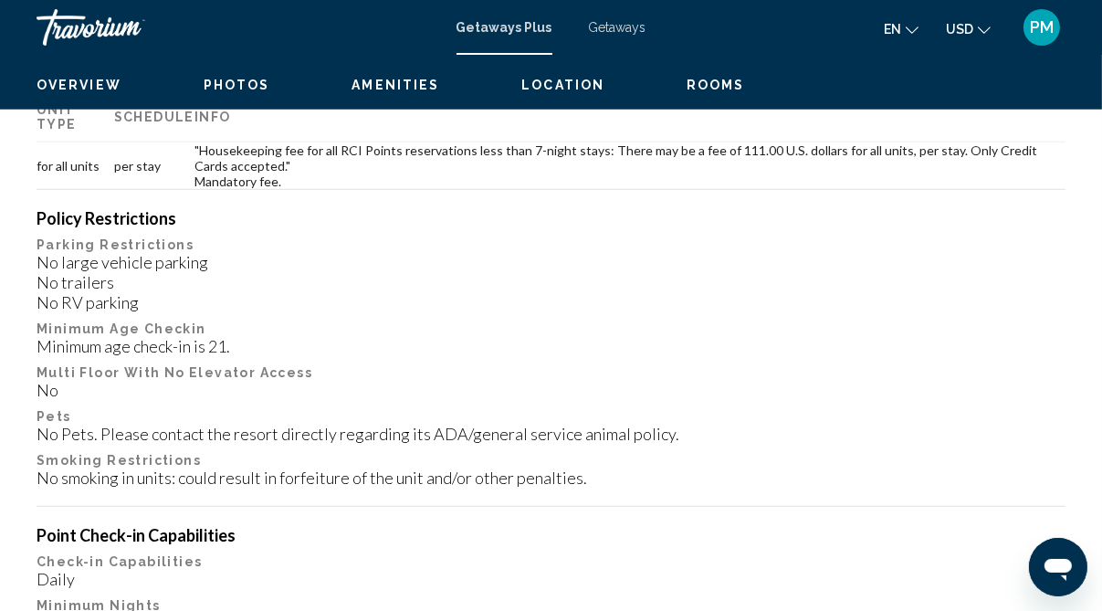
scroll to position [183, 0]
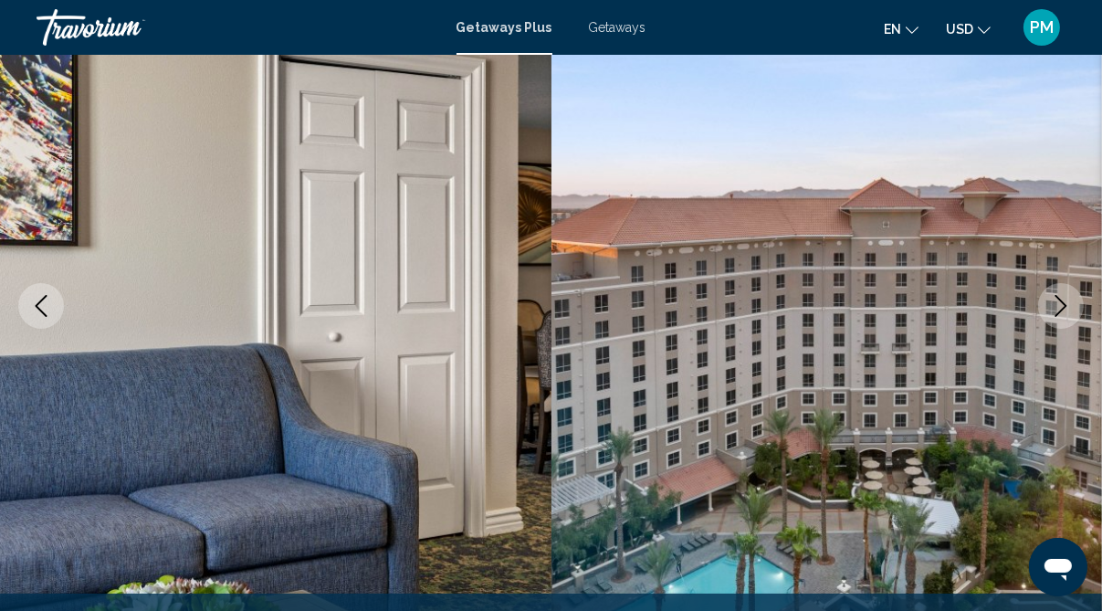
click at [1065, 299] on icon "Next image" at bounding box center [1061, 306] width 22 height 22
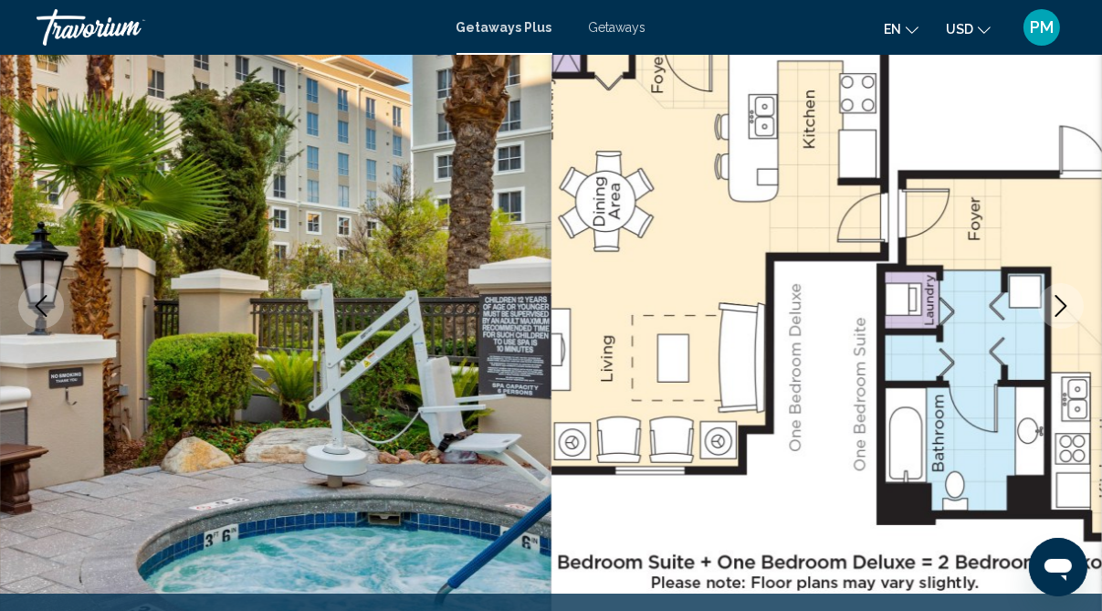
click at [1063, 302] on icon "Next image" at bounding box center [1061, 306] width 22 height 22
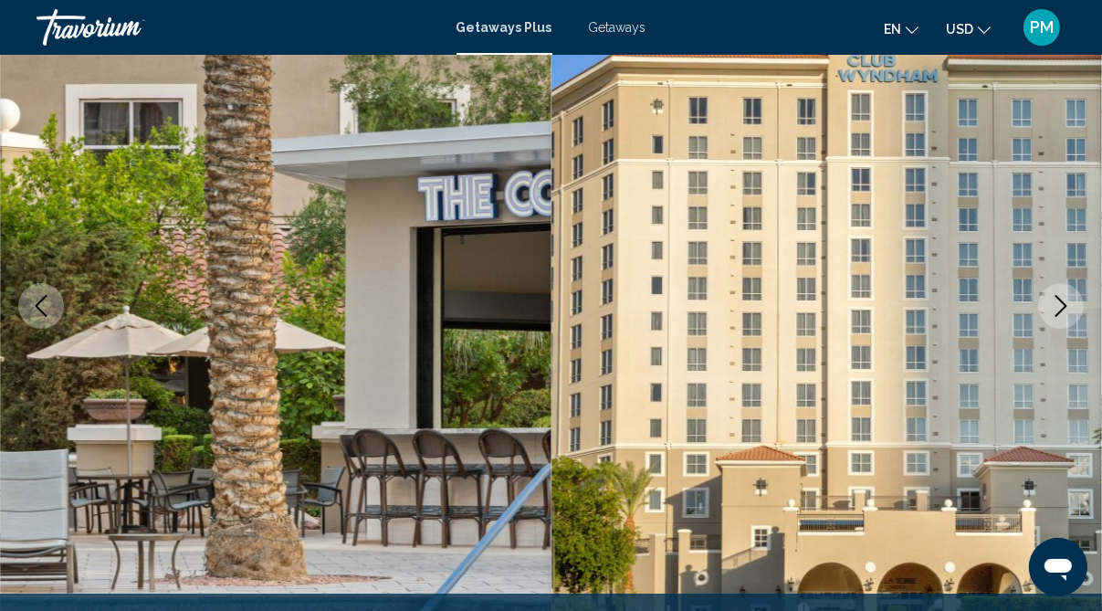
click at [1063, 302] on icon "Next image" at bounding box center [1061, 306] width 22 height 22
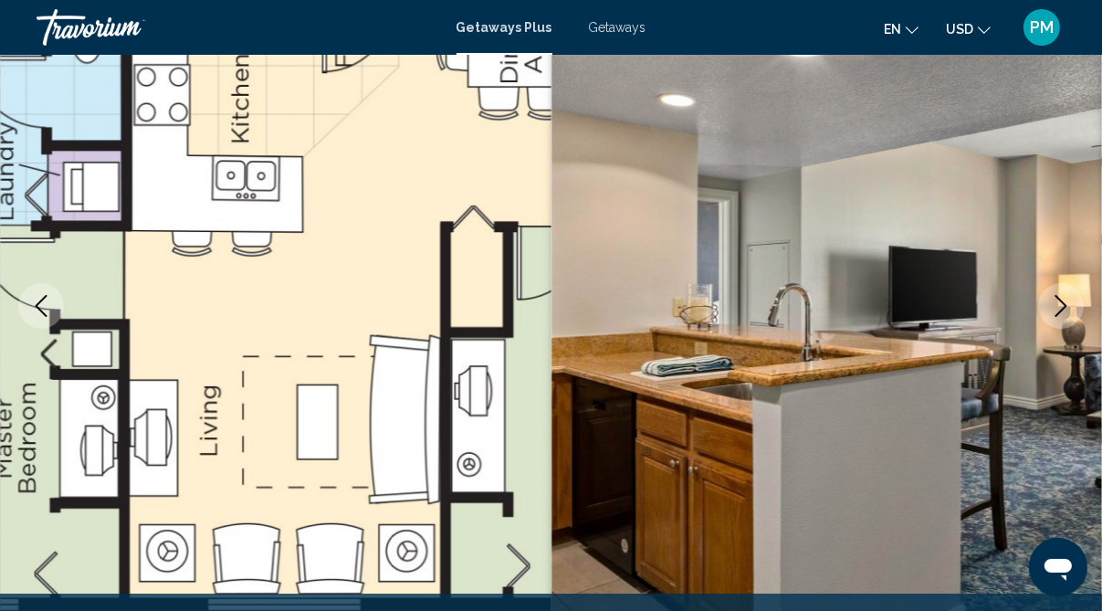
click at [1063, 302] on icon "Next image" at bounding box center [1061, 306] width 22 height 22
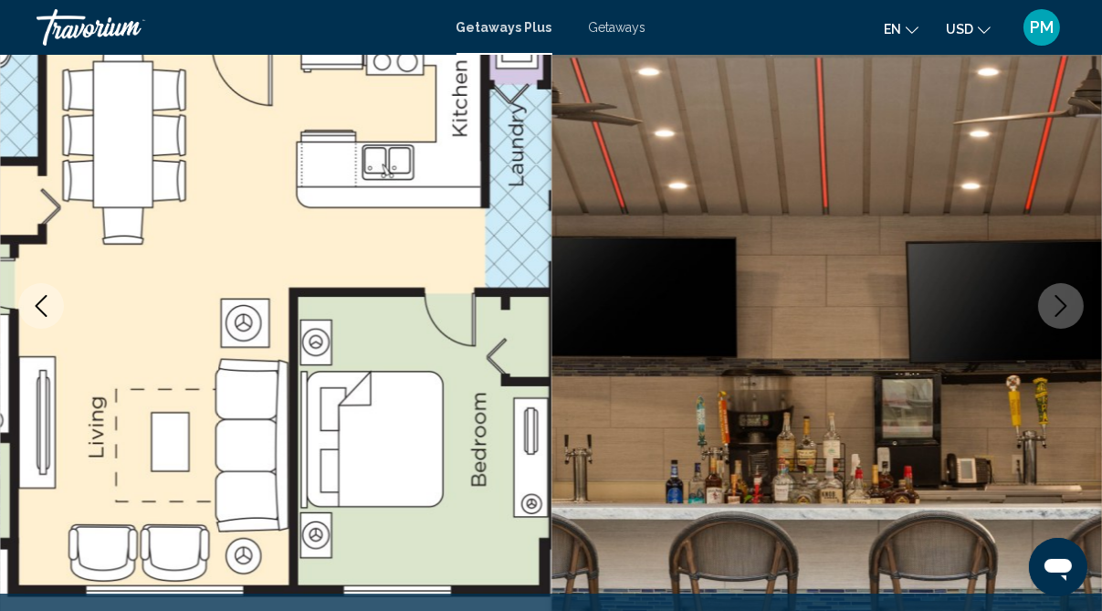
click at [1063, 302] on icon "Next image" at bounding box center [1061, 306] width 22 height 22
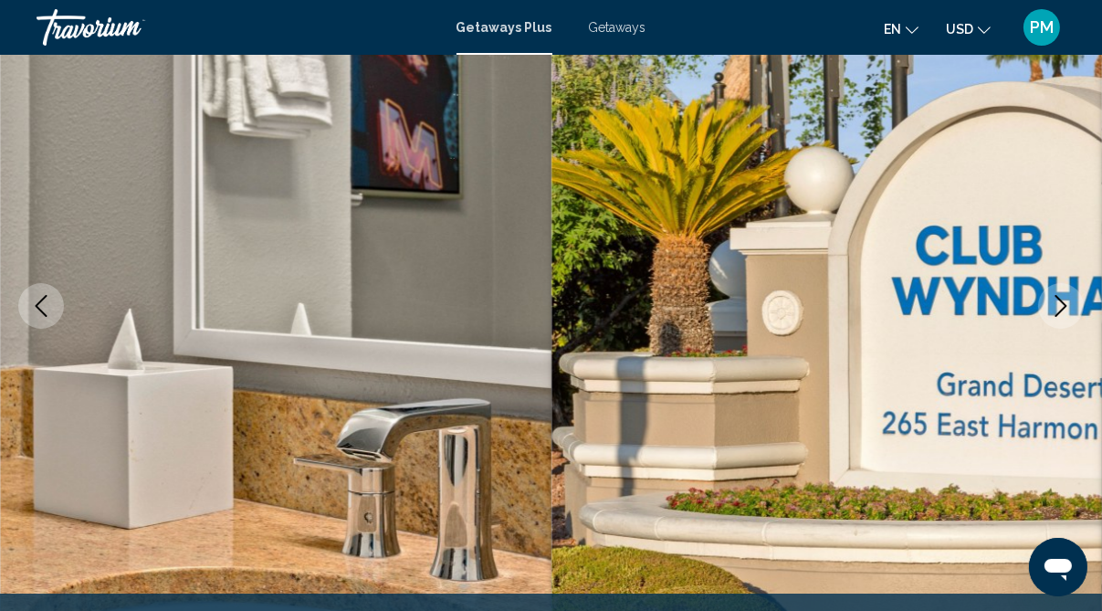
click at [1063, 302] on icon "Next image" at bounding box center [1061, 306] width 22 height 22
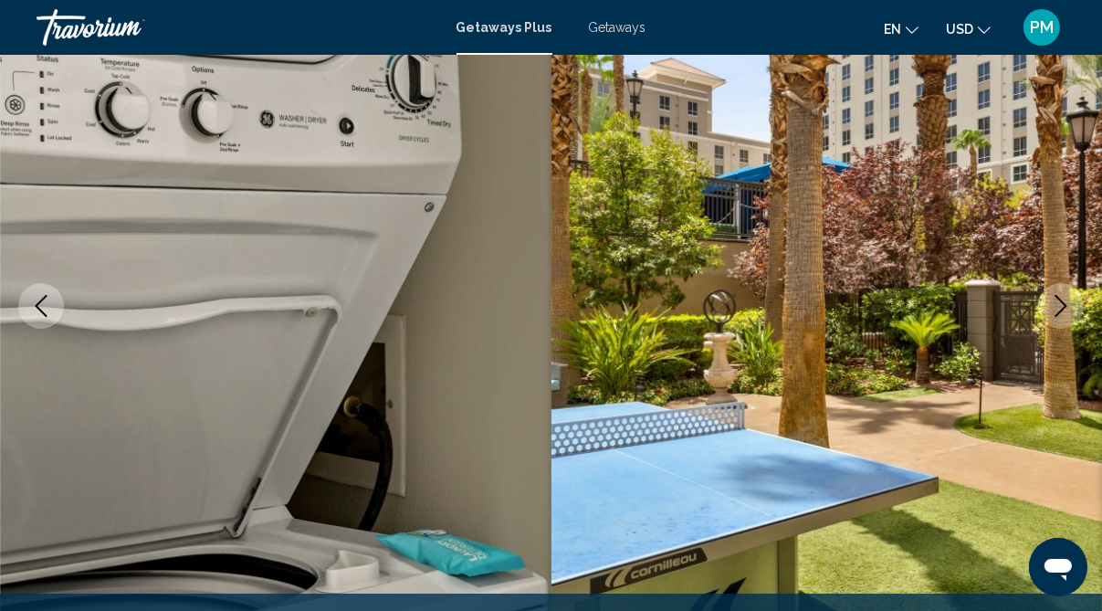
click at [1063, 302] on icon "Next image" at bounding box center [1061, 306] width 22 height 22
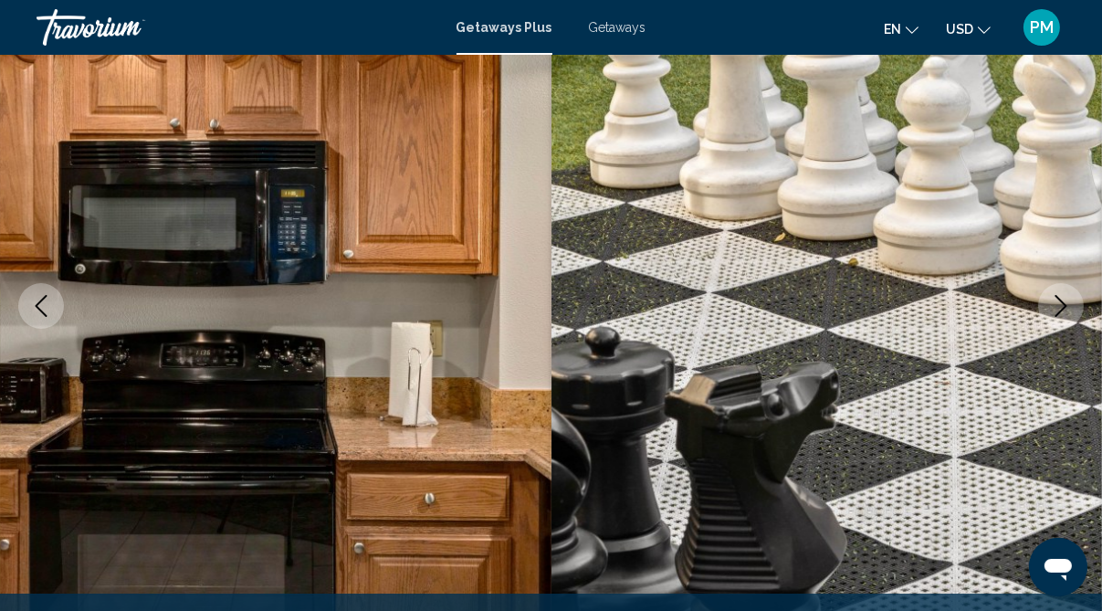
click at [1063, 302] on icon "Next image" at bounding box center [1061, 306] width 22 height 22
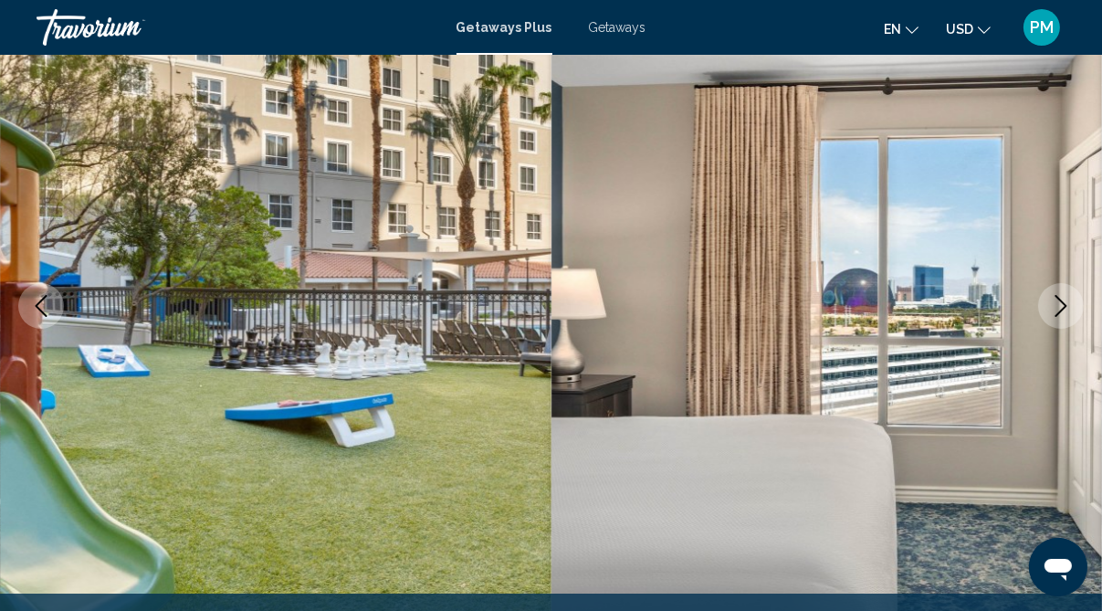
click at [1063, 302] on icon "Next image" at bounding box center [1061, 306] width 22 height 22
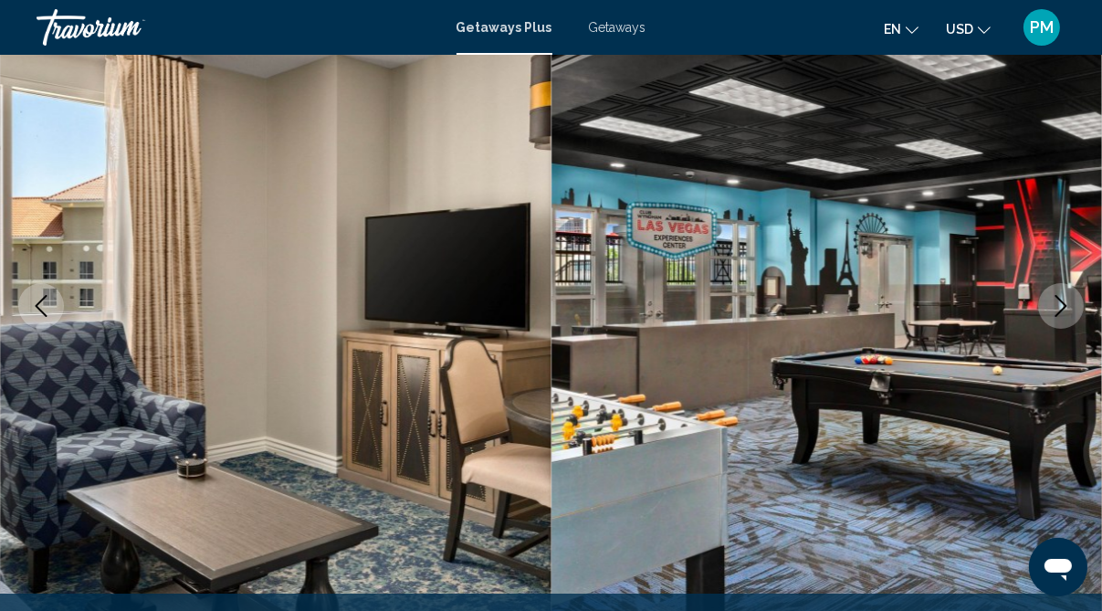
click at [1063, 302] on icon "Next image" at bounding box center [1061, 306] width 22 height 22
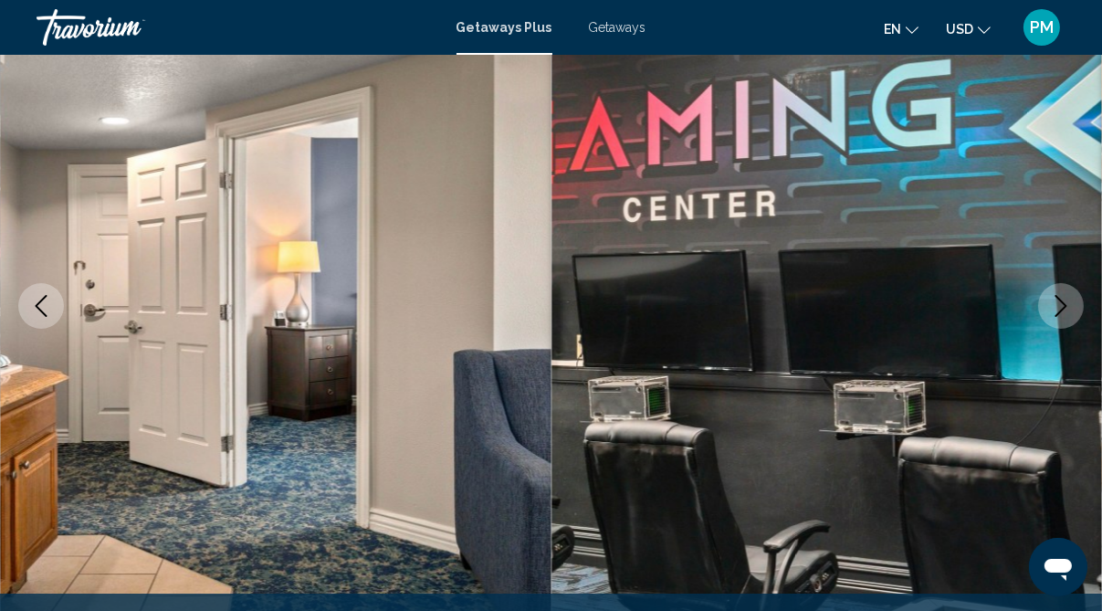
click at [1063, 302] on icon "Next image" at bounding box center [1061, 306] width 22 height 22
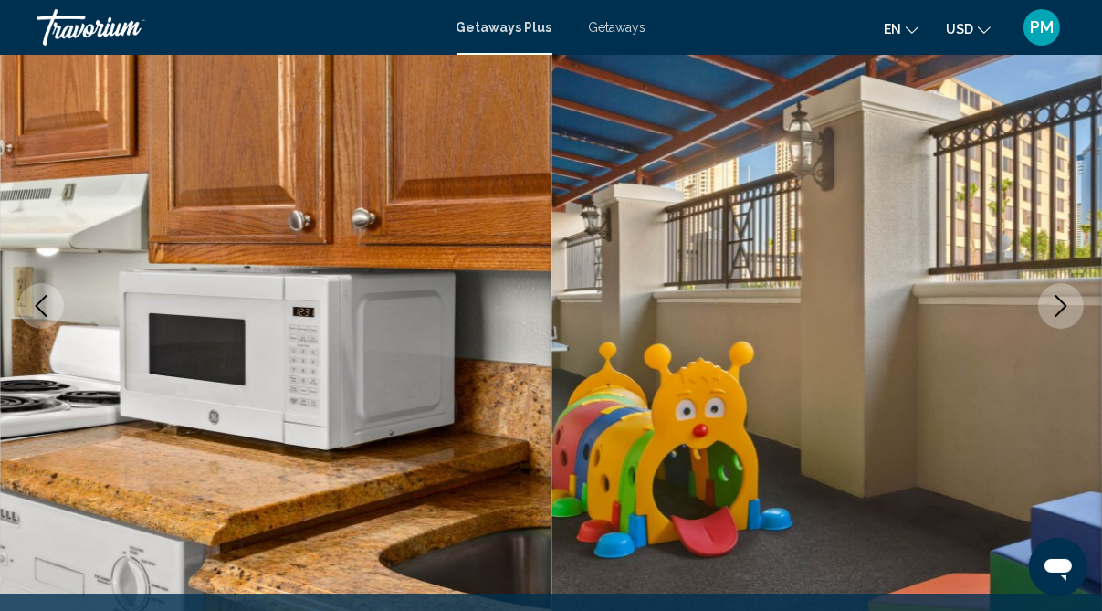
click at [1063, 302] on icon "Next image" at bounding box center [1061, 306] width 22 height 22
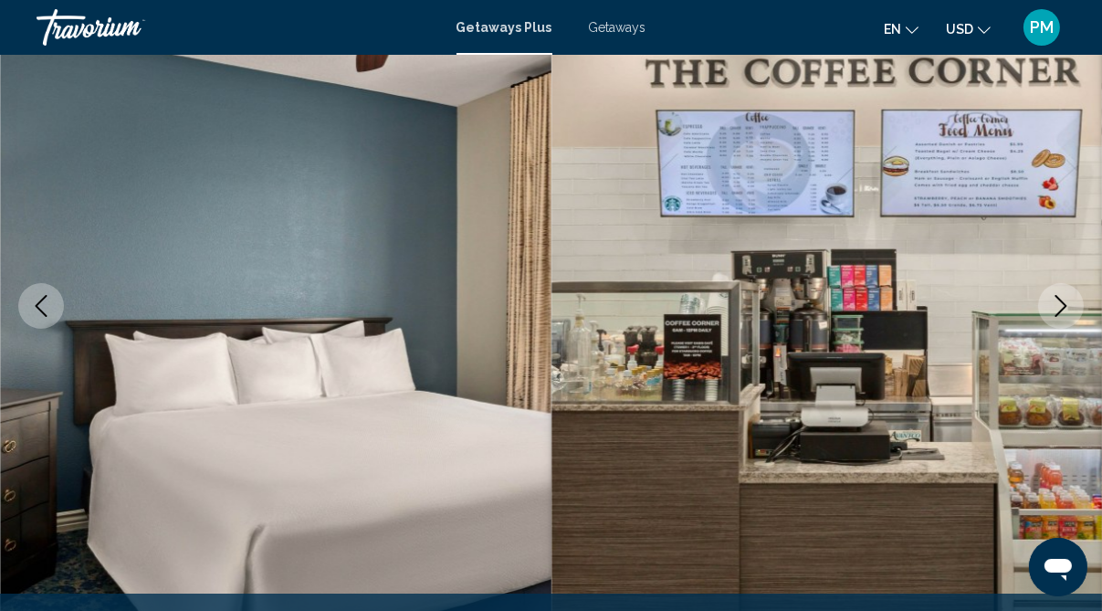
click at [1063, 302] on icon "Next image" at bounding box center [1061, 306] width 22 height 22
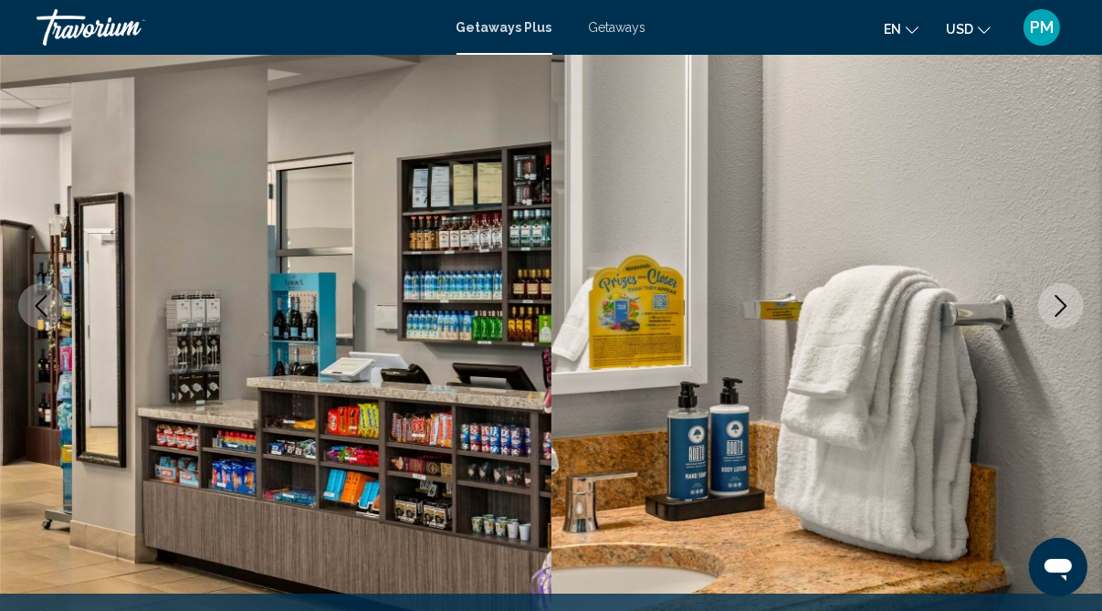
click at [1063, 302] on icon "Next image" at bounding box center [1061, 306] width 22 height 22
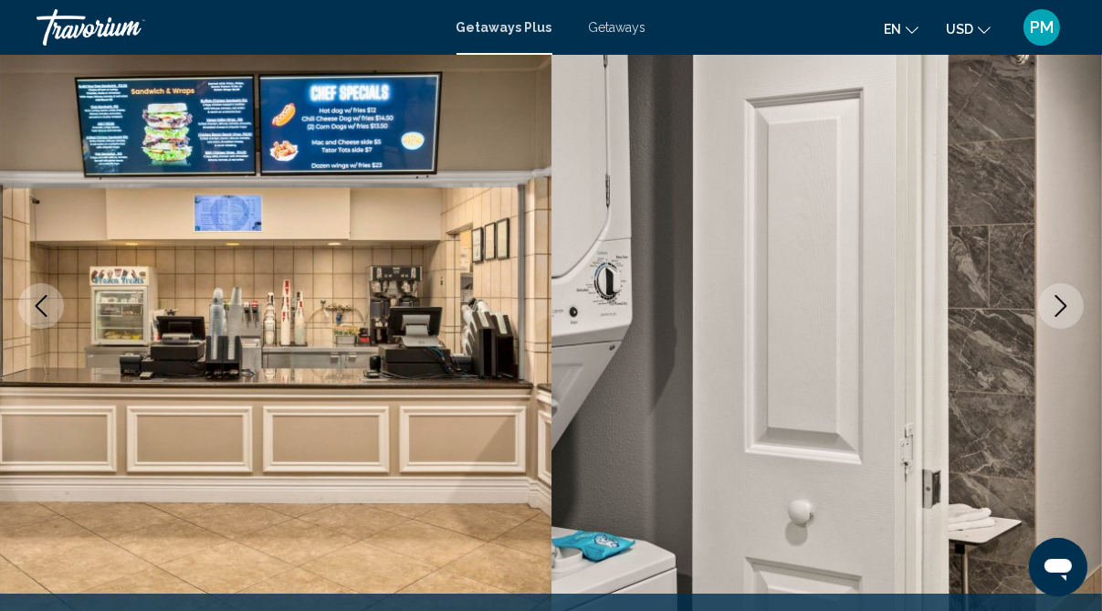
click at [1063, 302] on icon "Next image" at bounding box center [1061, 306] width 22 height 22
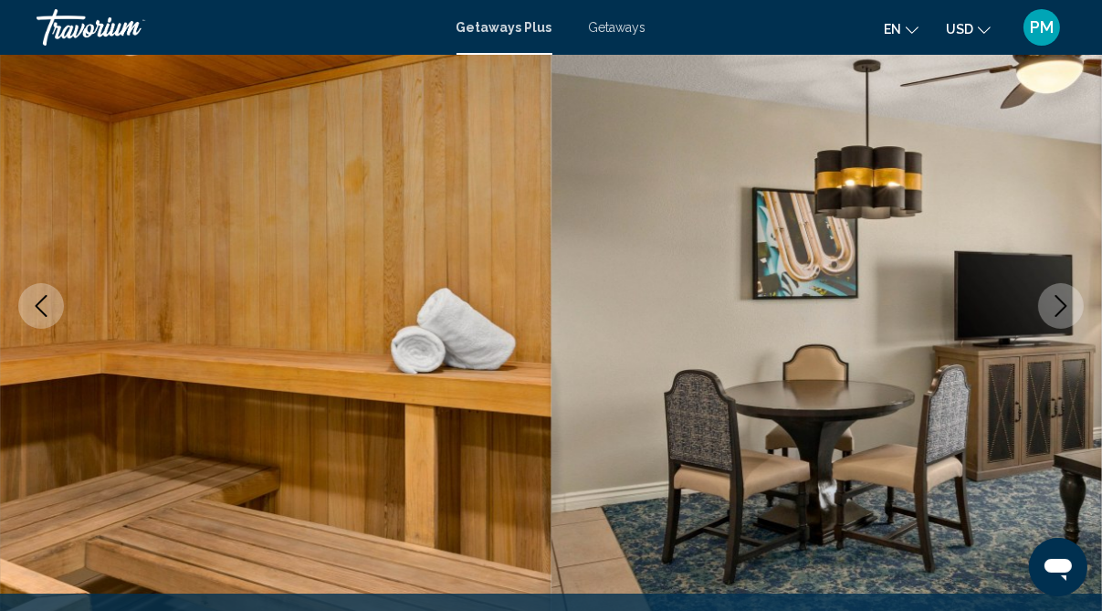
click at [1063, 302] on icon "Next image" at bounding box center [1061, 306] width 22 height 22
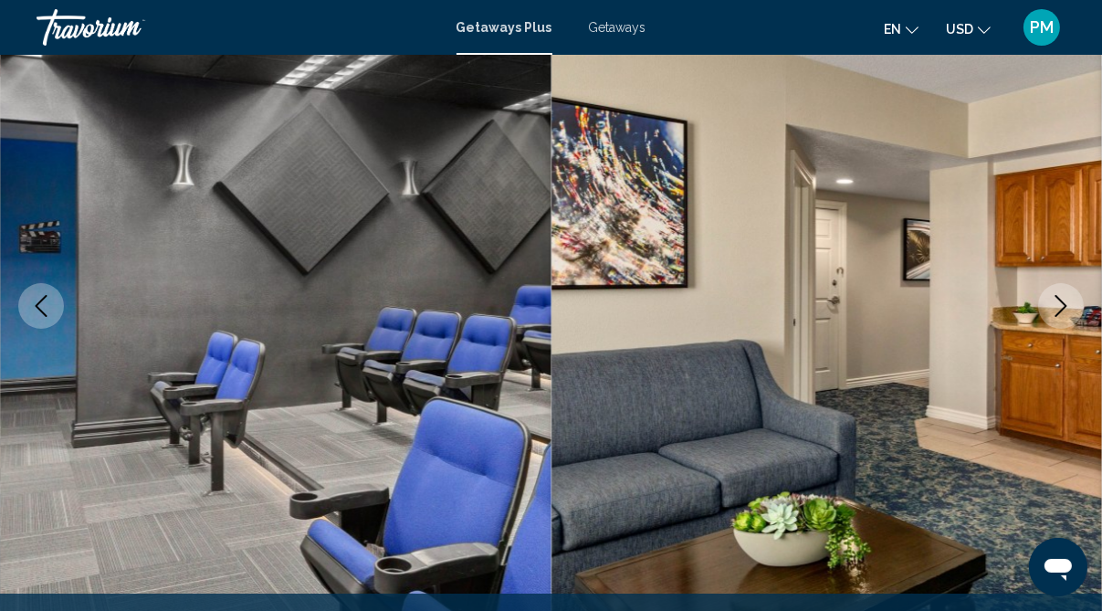
click at [1063, 302] on icon "Next image" at bounding box center [1061, 306] width 22 height 22
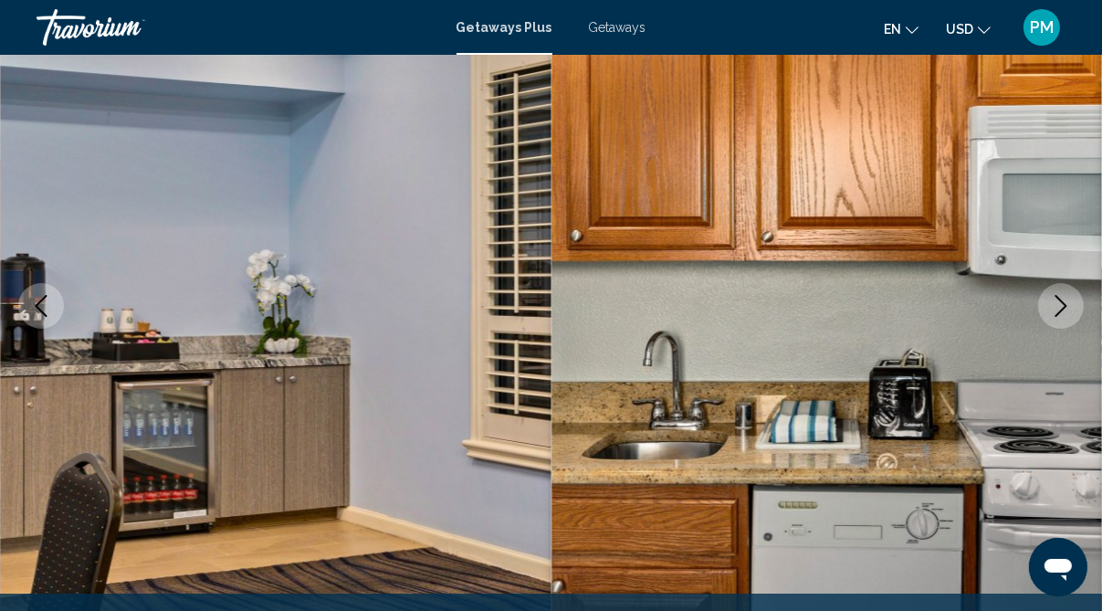
click at [1063, 302] on icon "Next image" at bounding box center [1061, 306] width 22 height 22
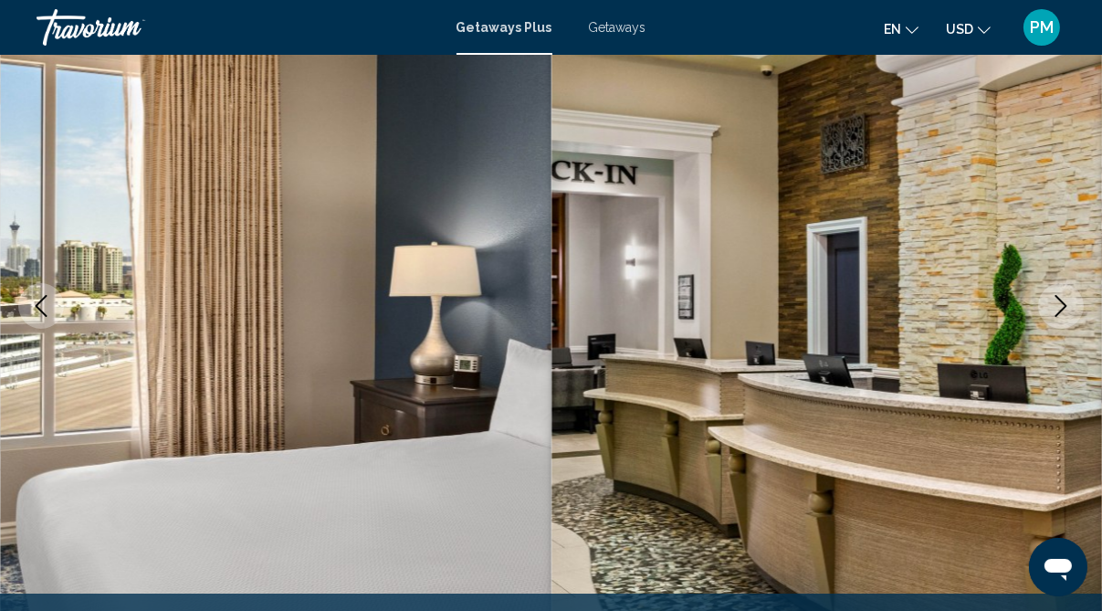
click at [1063, 302] on icon "Next image" at bounding box center [1061, 306] width 22 height 22
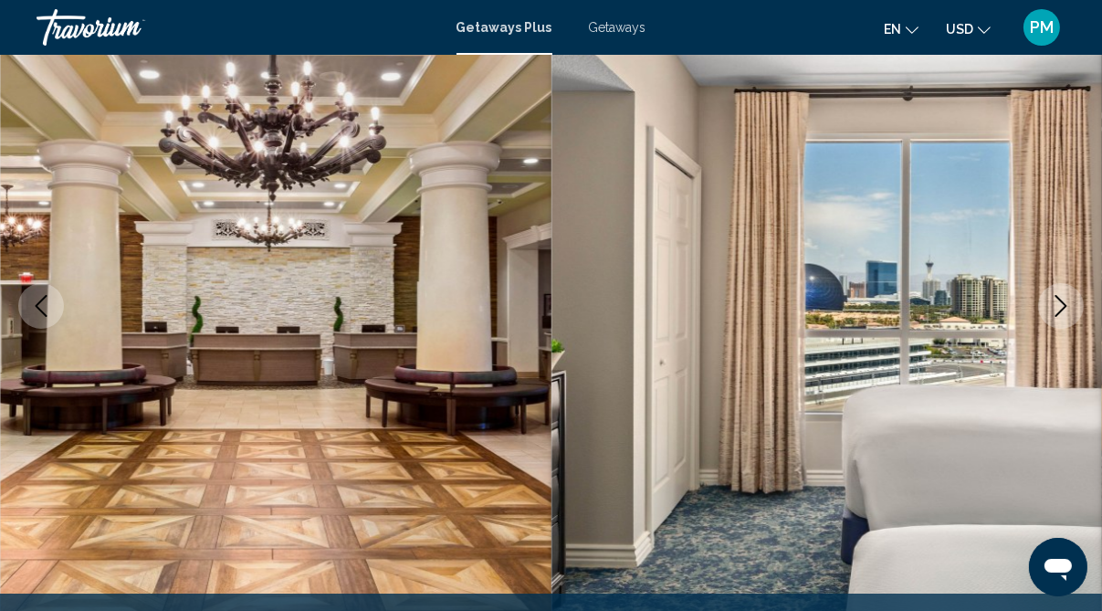
click at [1063, 302] on icon "Next image" at bounding box center [1061, 306] width 22 height 22
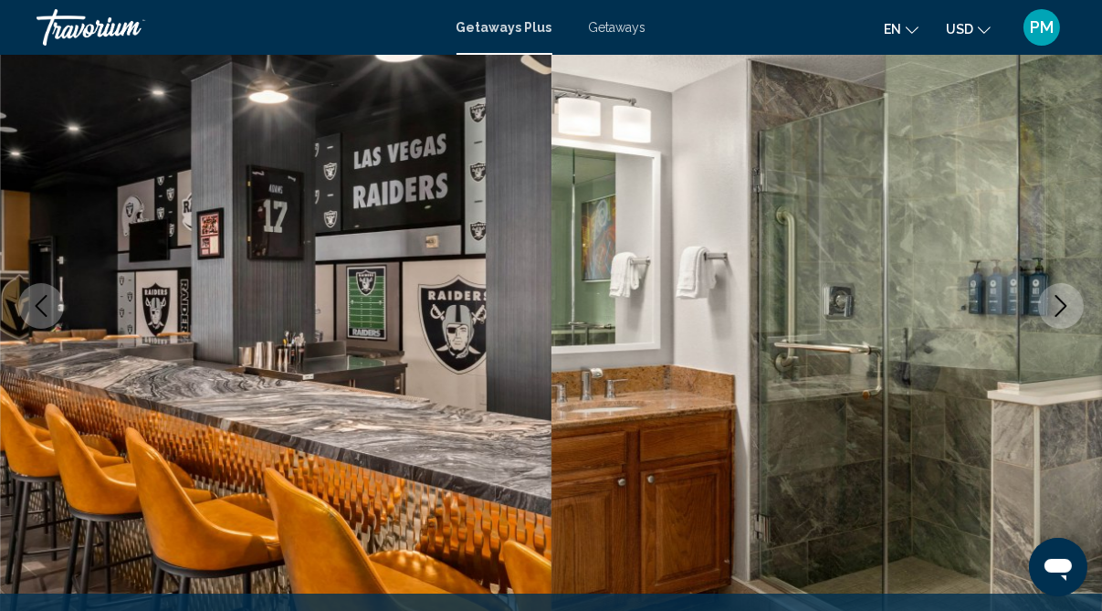
click at [1063, 302] on icon "Next image" at bounding box center [1061, 306] width 22 height 22
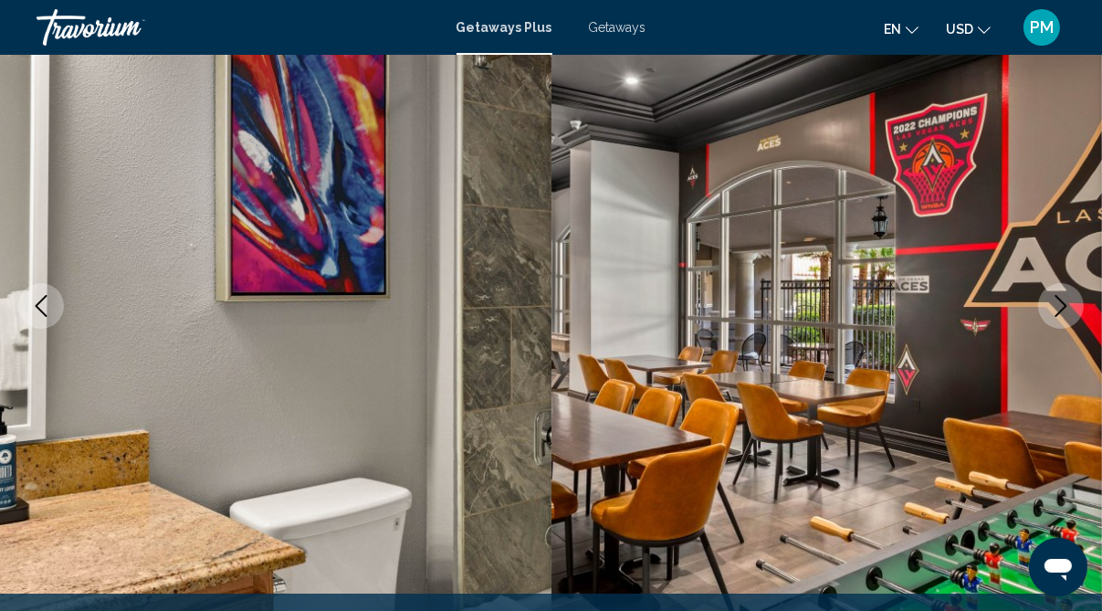
click at [1063, 302] on icon "Next image" at bounding box center [1061, 306] width 22 height 22
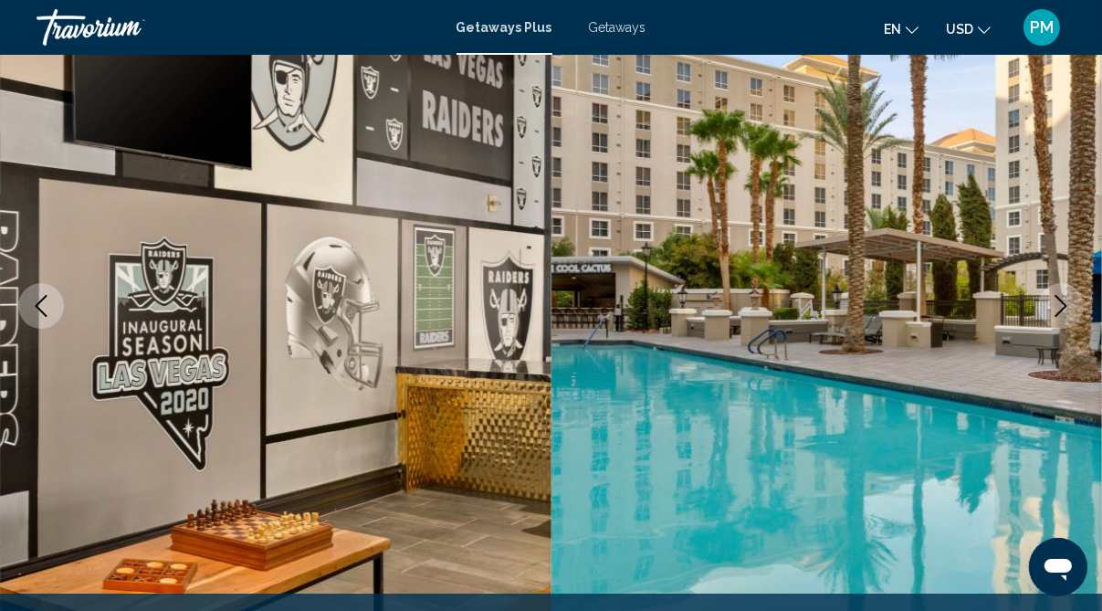
click at [1063, 302] on icon "Next image" at bounding box center [1061, 306] width 22 height 22
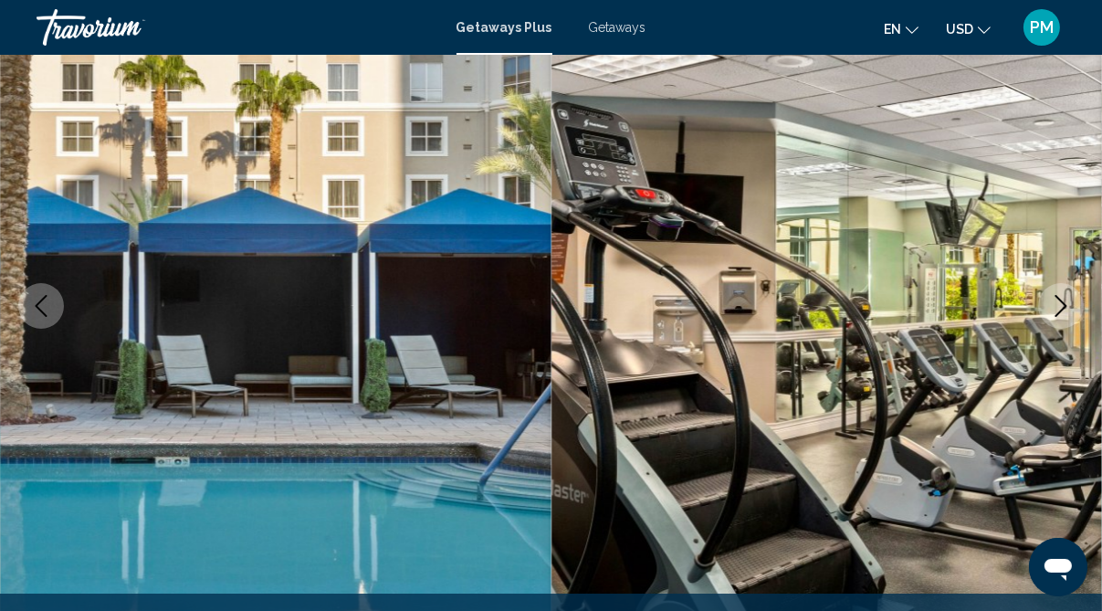
click at [1063, 302] on icon "Next image" at bounding box center [1061, 306] width 22 height 22
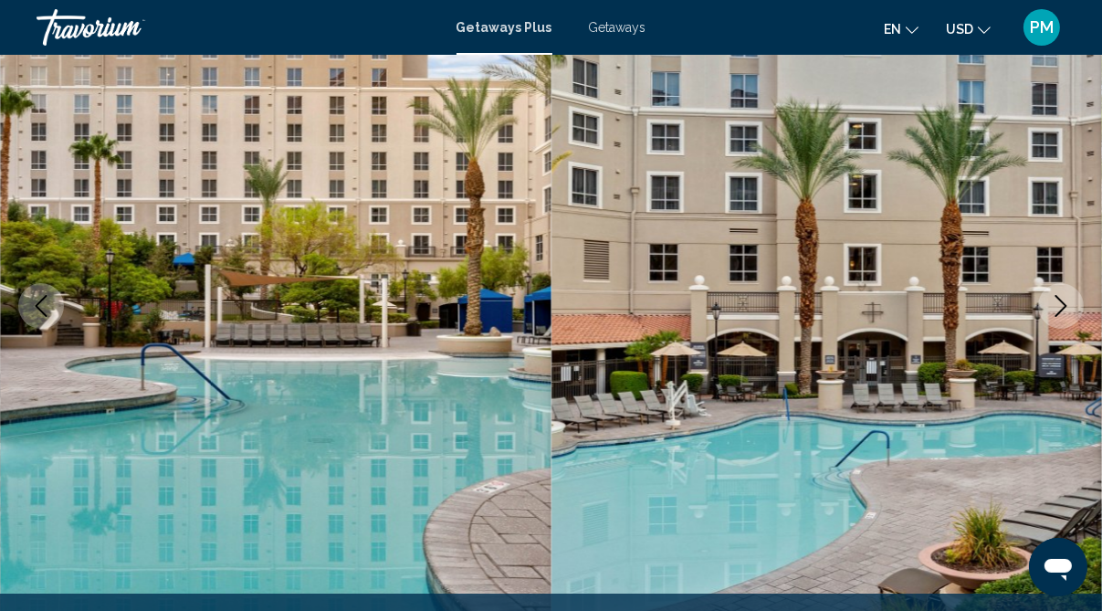
click at [1063, 302] on icon "Next image" at bounding box center [1061, 306] width 22 height 22
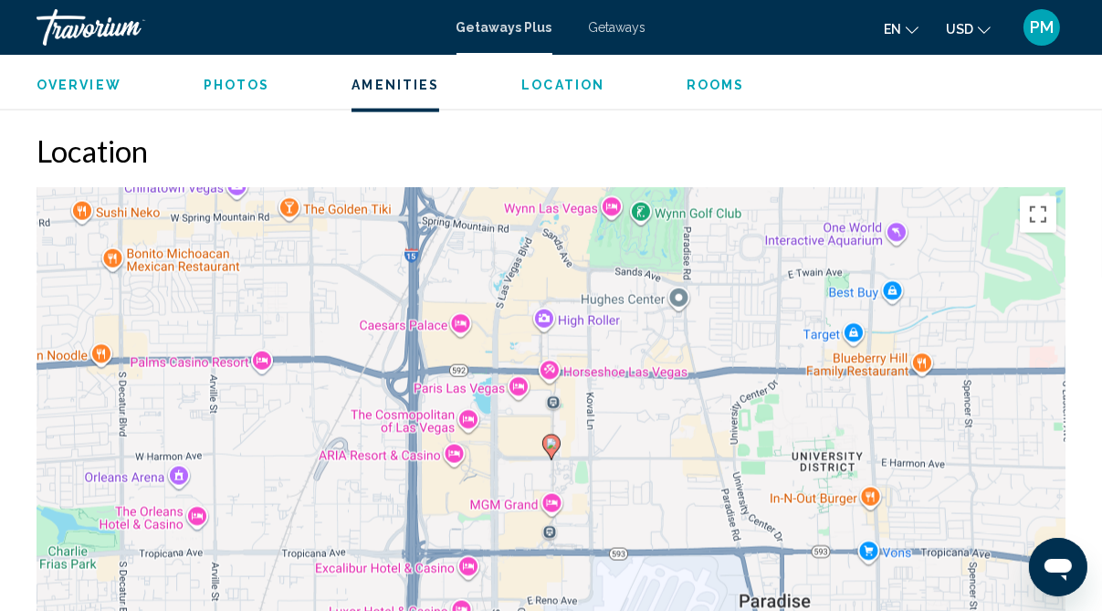
scroll to position [2883, 0]
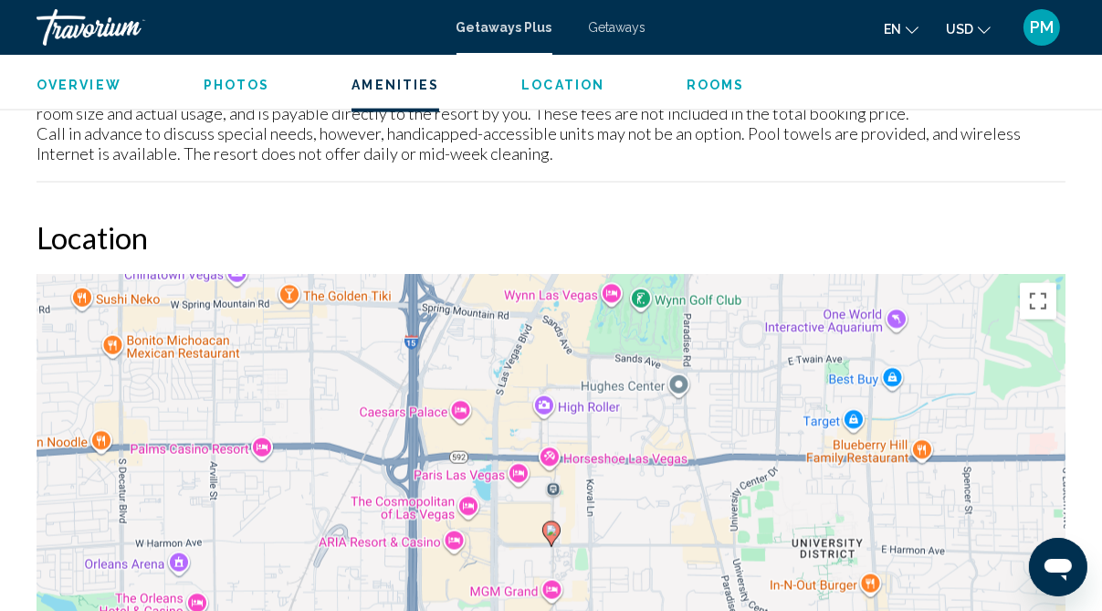
click at [712, 82] on span "Rooms" at bounding box center [715, 85] width 58 height 15
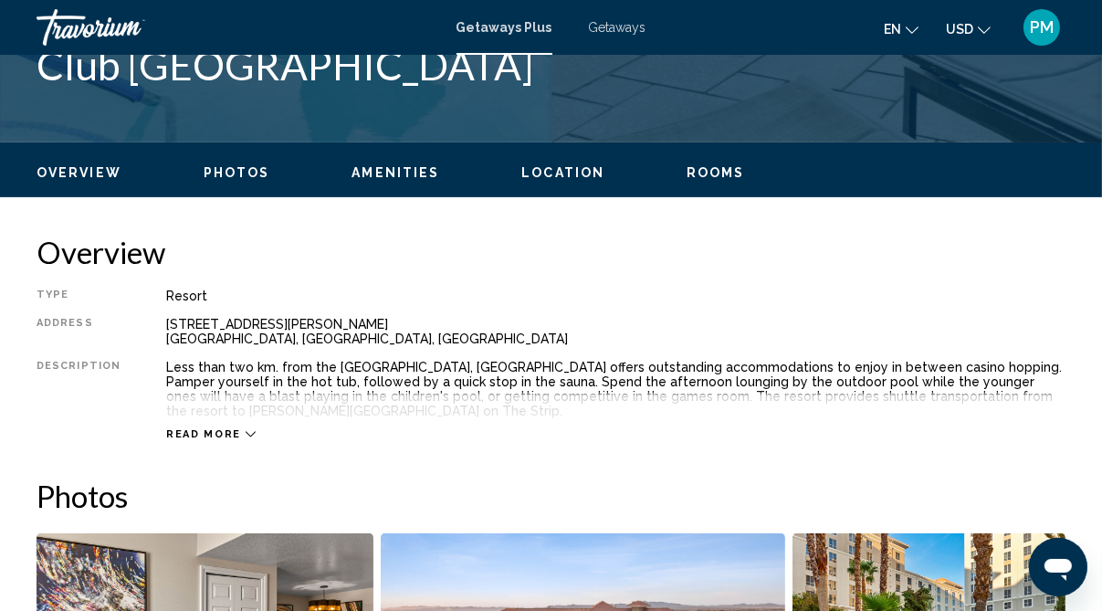
scroll to position [817, 0]
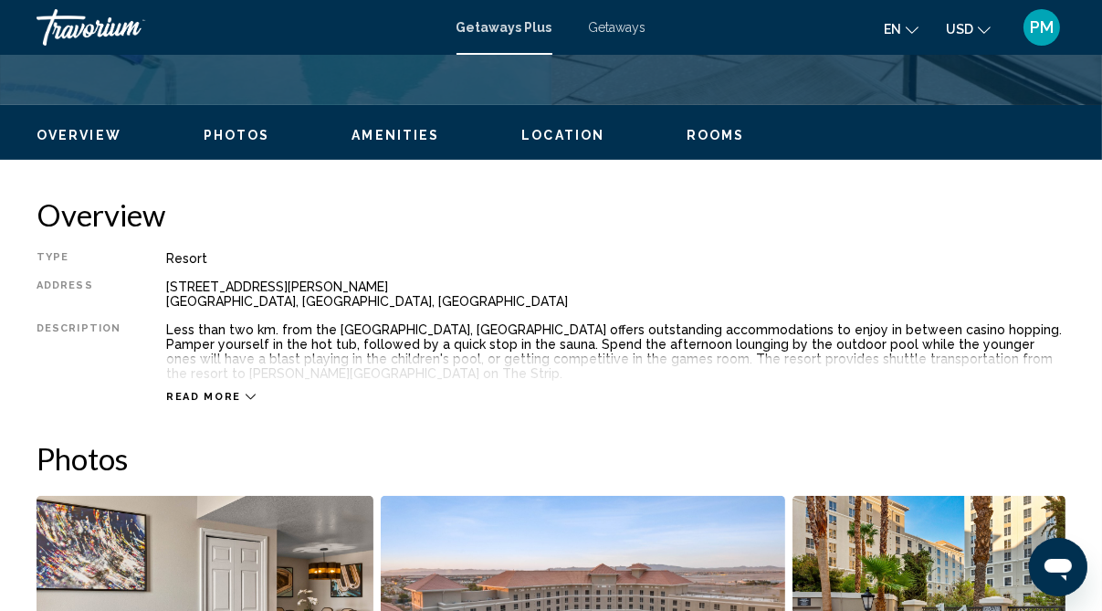
click at [234, 391] on div "Read more" at bounding box center [210, 397] width 89 height 12
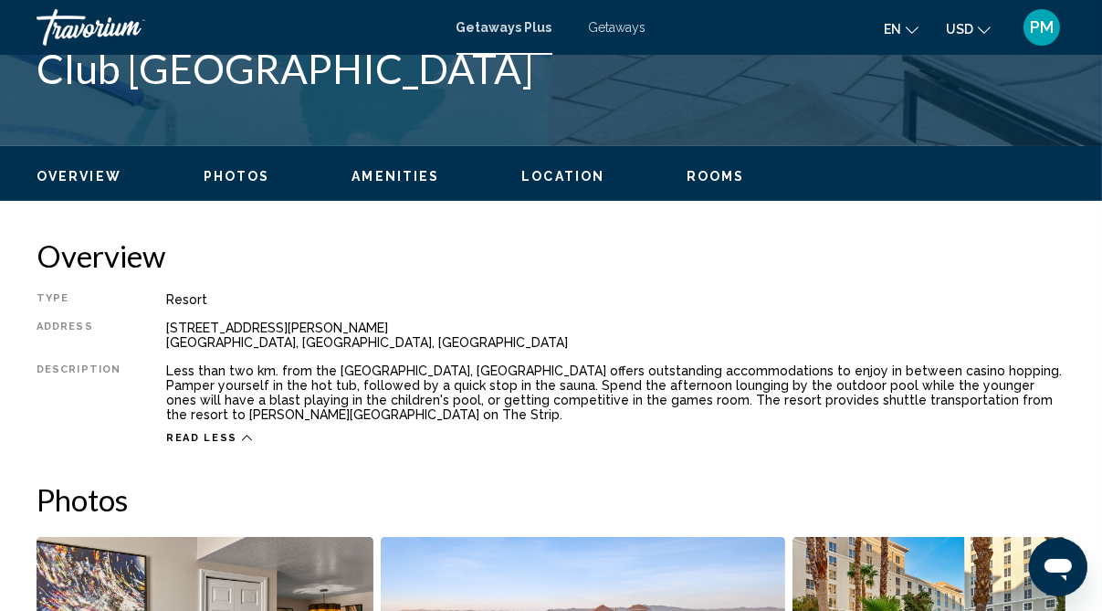
scroll to position [759, 0]
